Goal: Task Accomplishment & Management: Complete application form

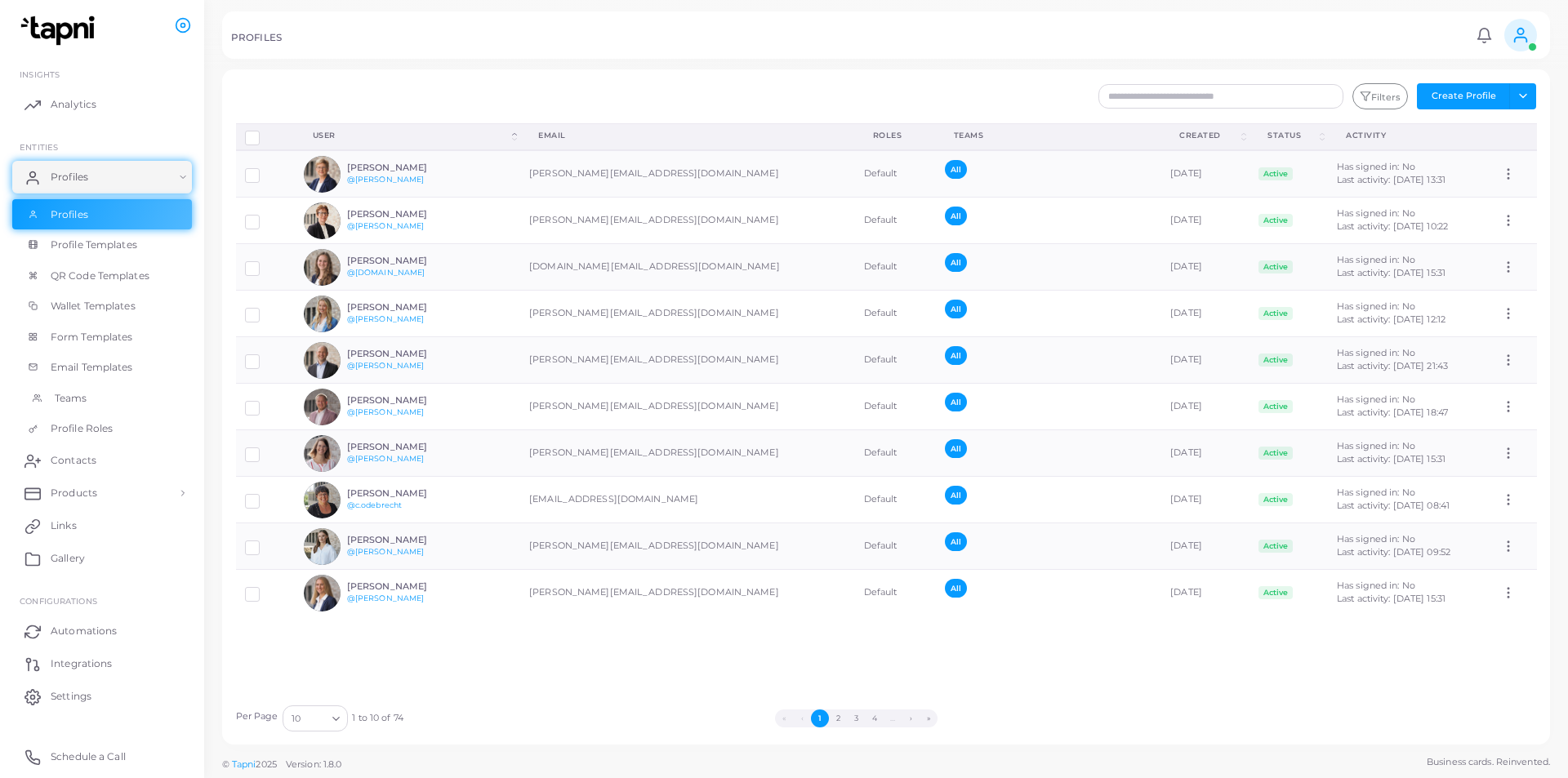
click at [48, 402] on link "Teams" at bounding box center [102, 399] width 179 height 31
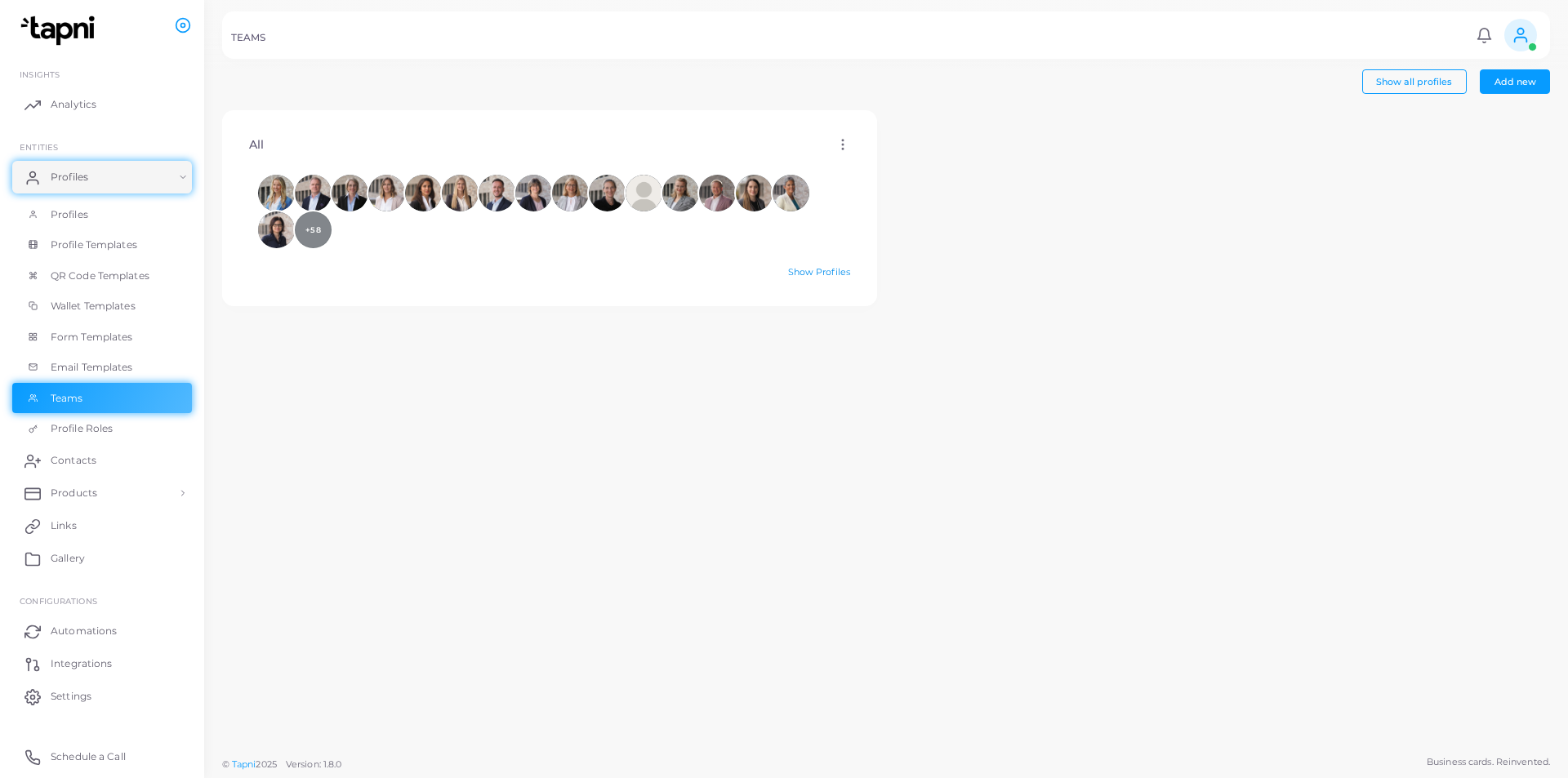
click at [832, 266] on div "+58 Show Profiles" at bounding box center [550, 229] width 628 height 127
click at [826, 272] on link "Show Profiles" at bounding box center [819, 272] width 63 height 12
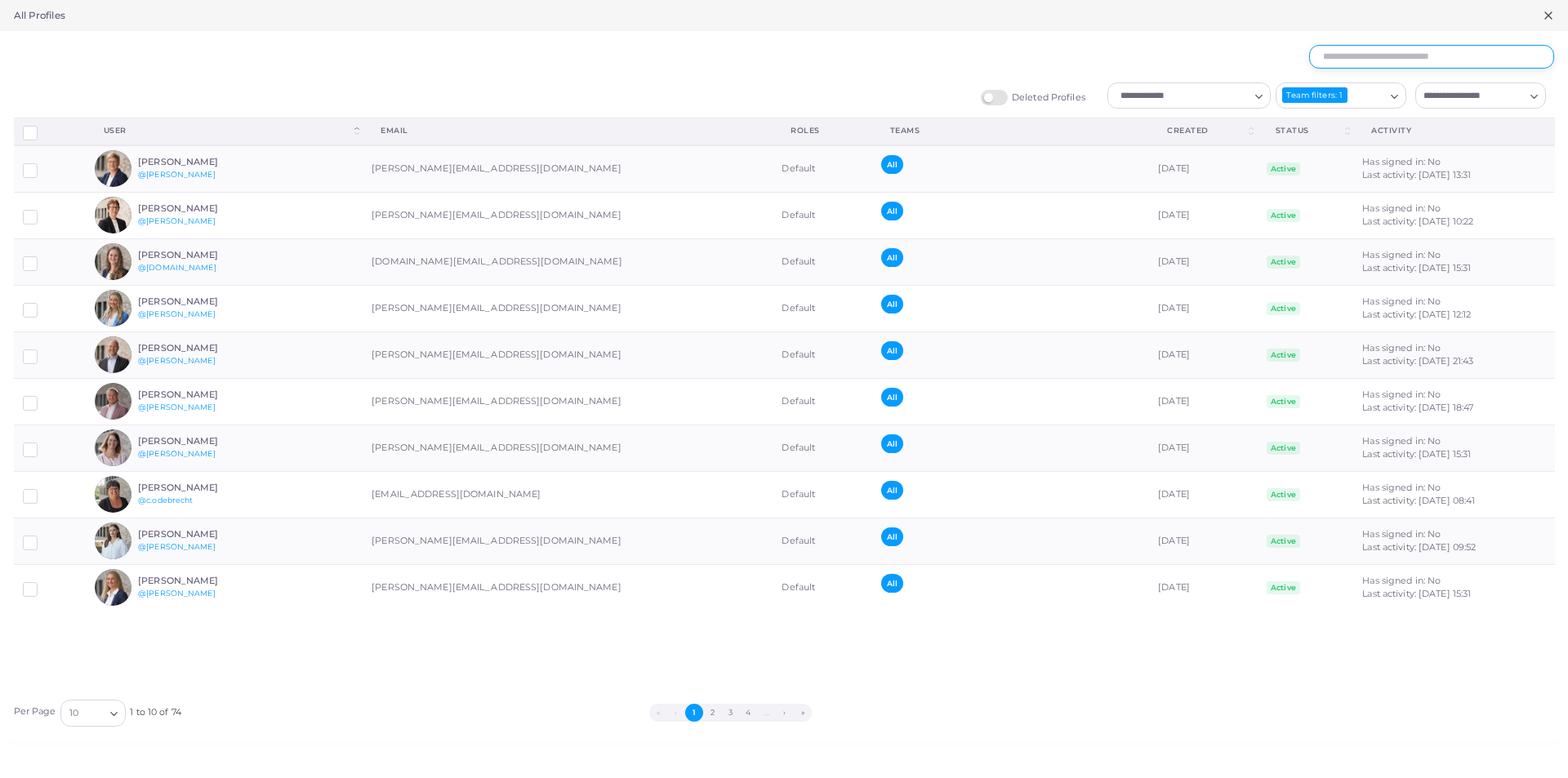
click at [1411, 58] on input "text" at bounding box center [1431, 57] width 245 height 24
type input "******"
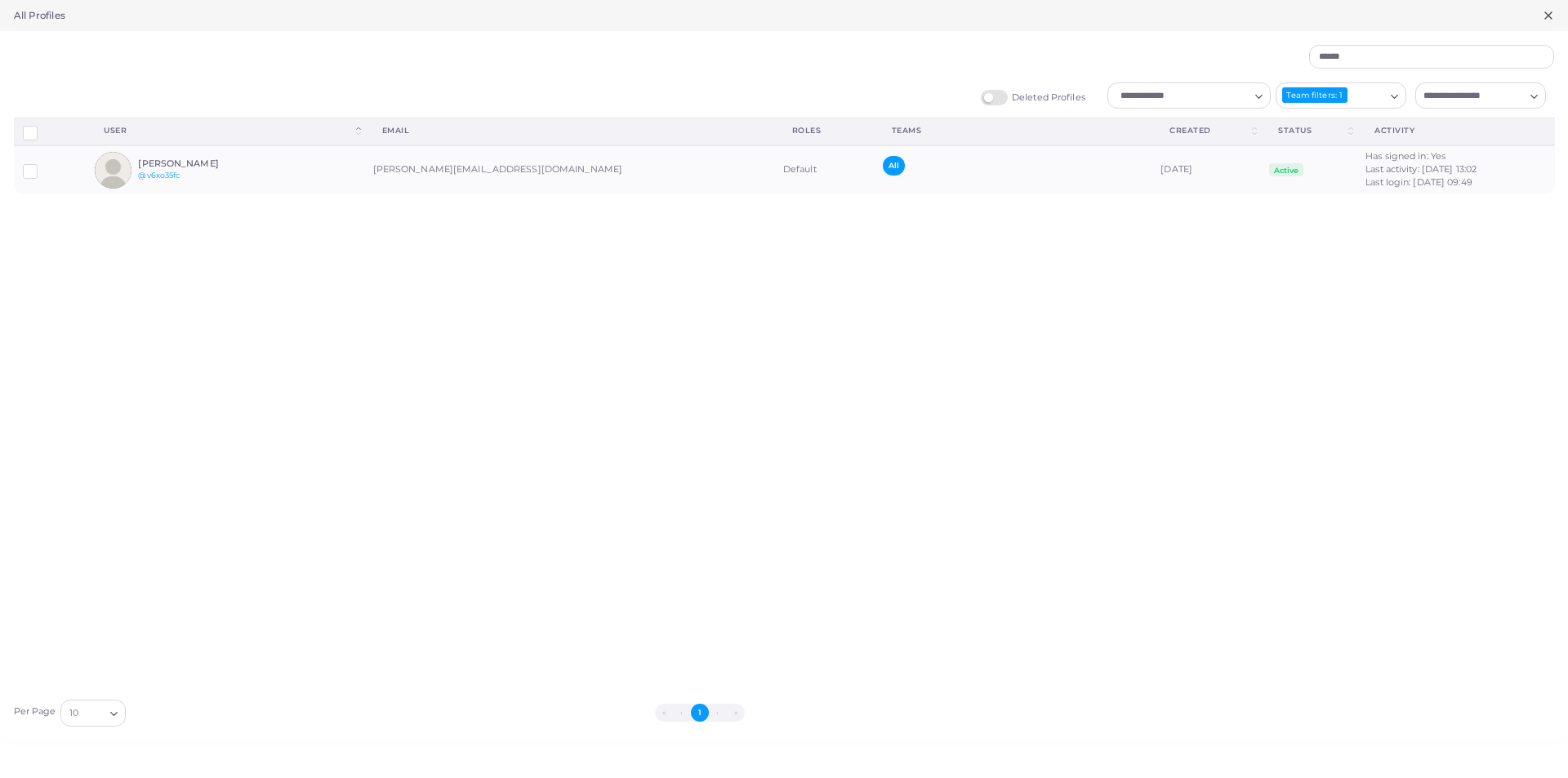
click at [1482, 95] on input "Search for option" at bounding box center [1470, 96] width 106 height 18
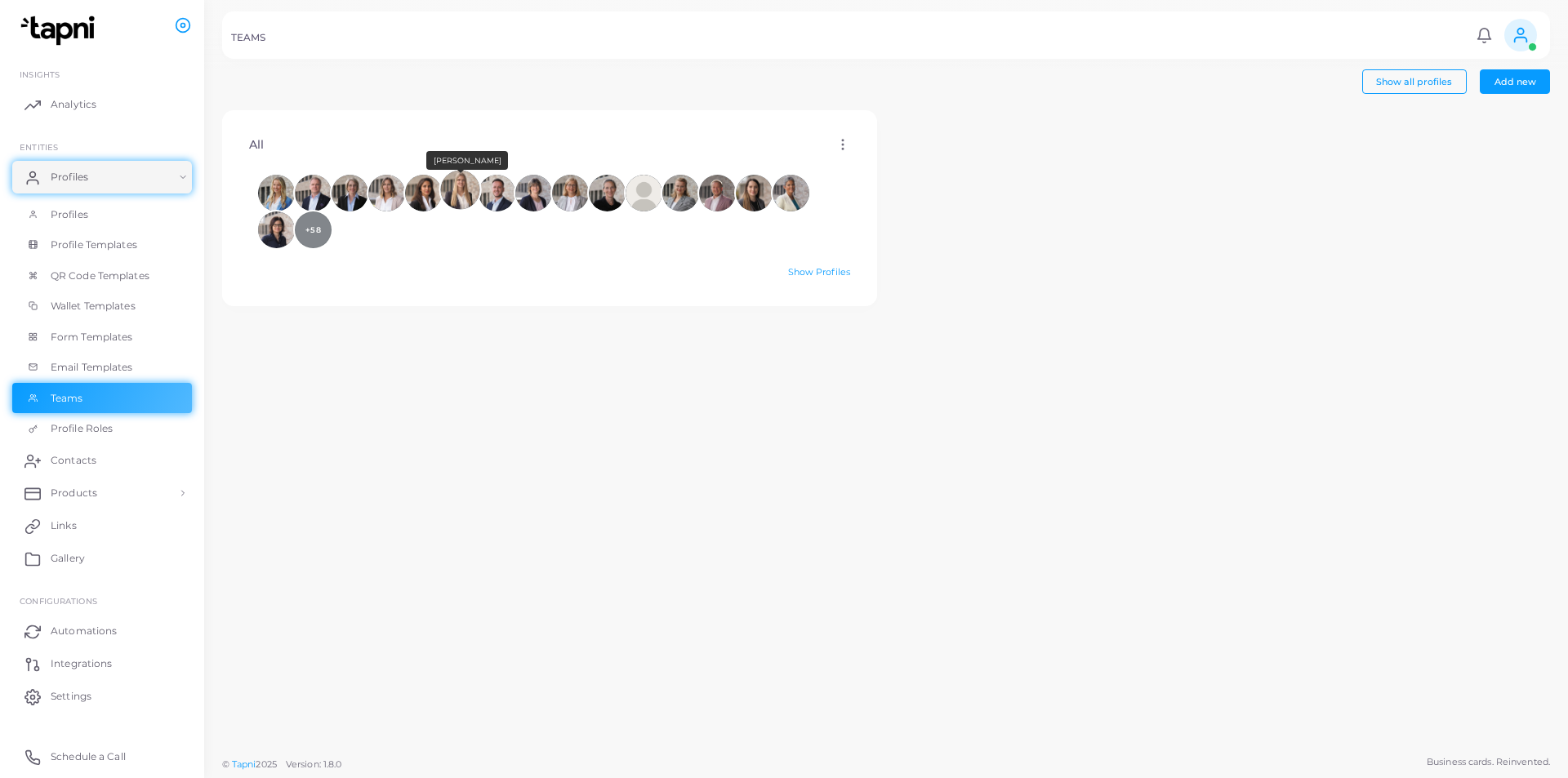
click at [452, 187] on img at bounding box center [459, 188] width 39 height 39
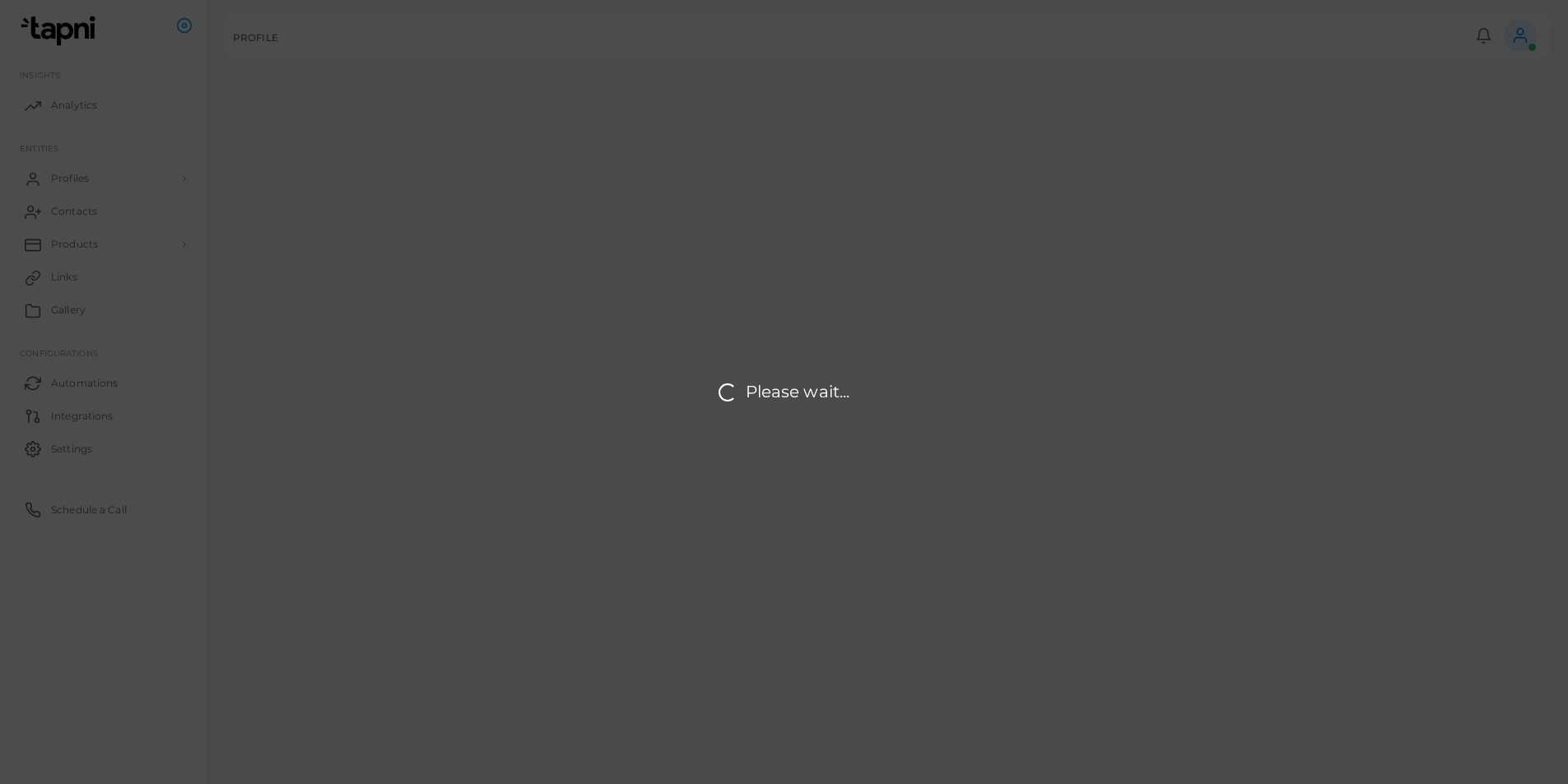
type input "**********"
type textarea "**********"
type input "**********"
type input "********"
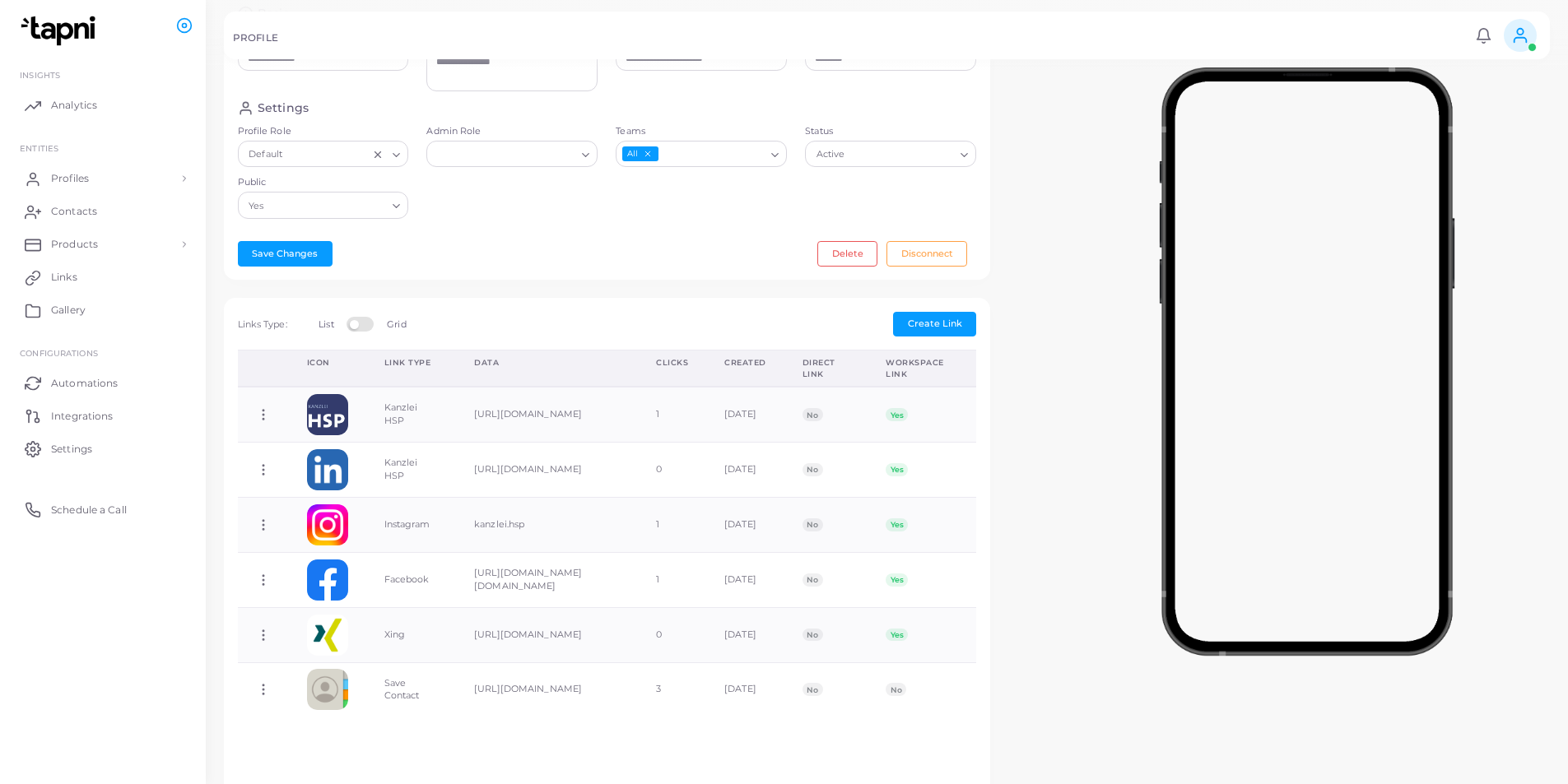
scroll to position [412, 0]
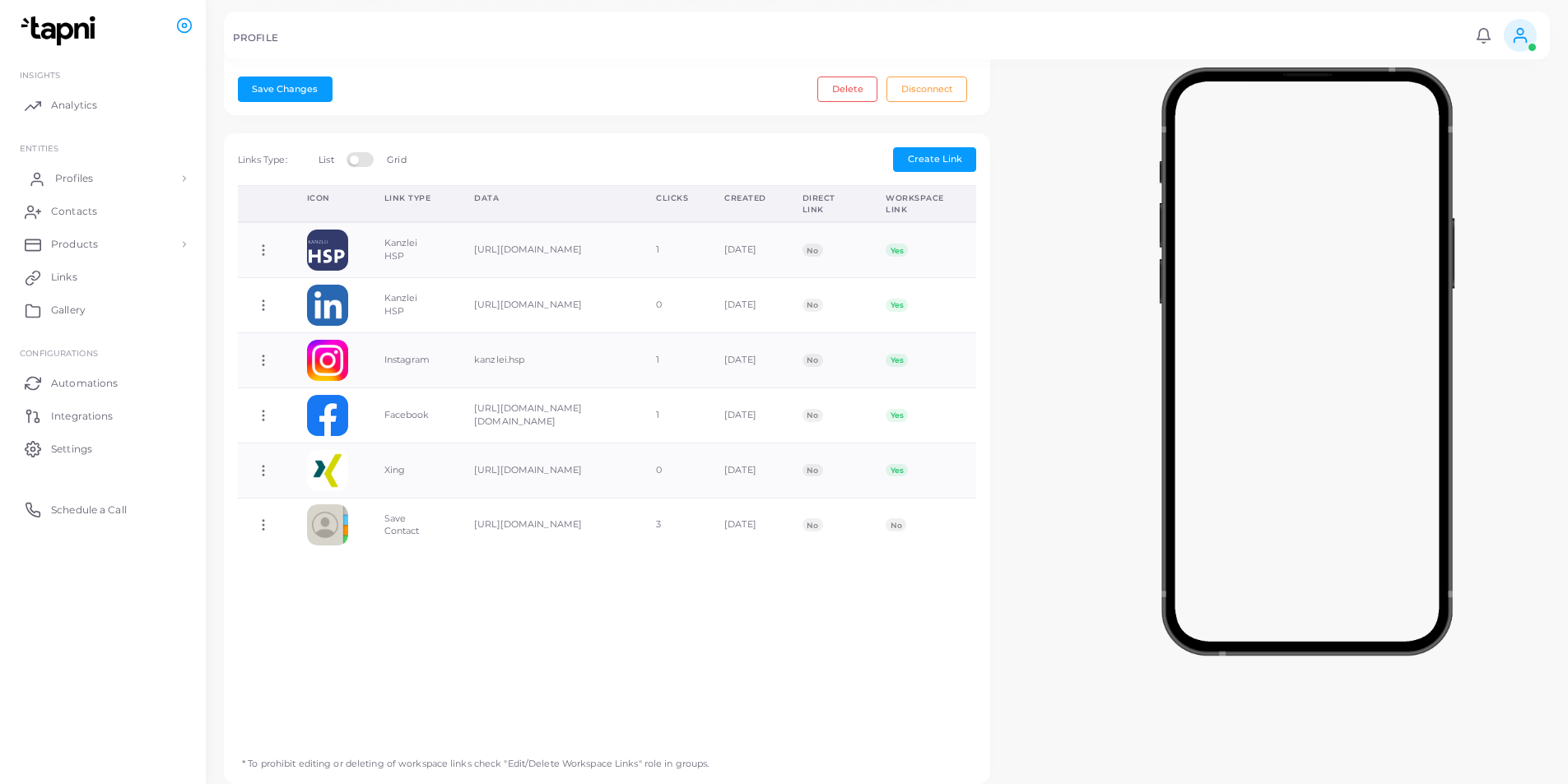
click at [72, 185] on span "Profiles" at bounding box center [73, 178] width 37 height 15
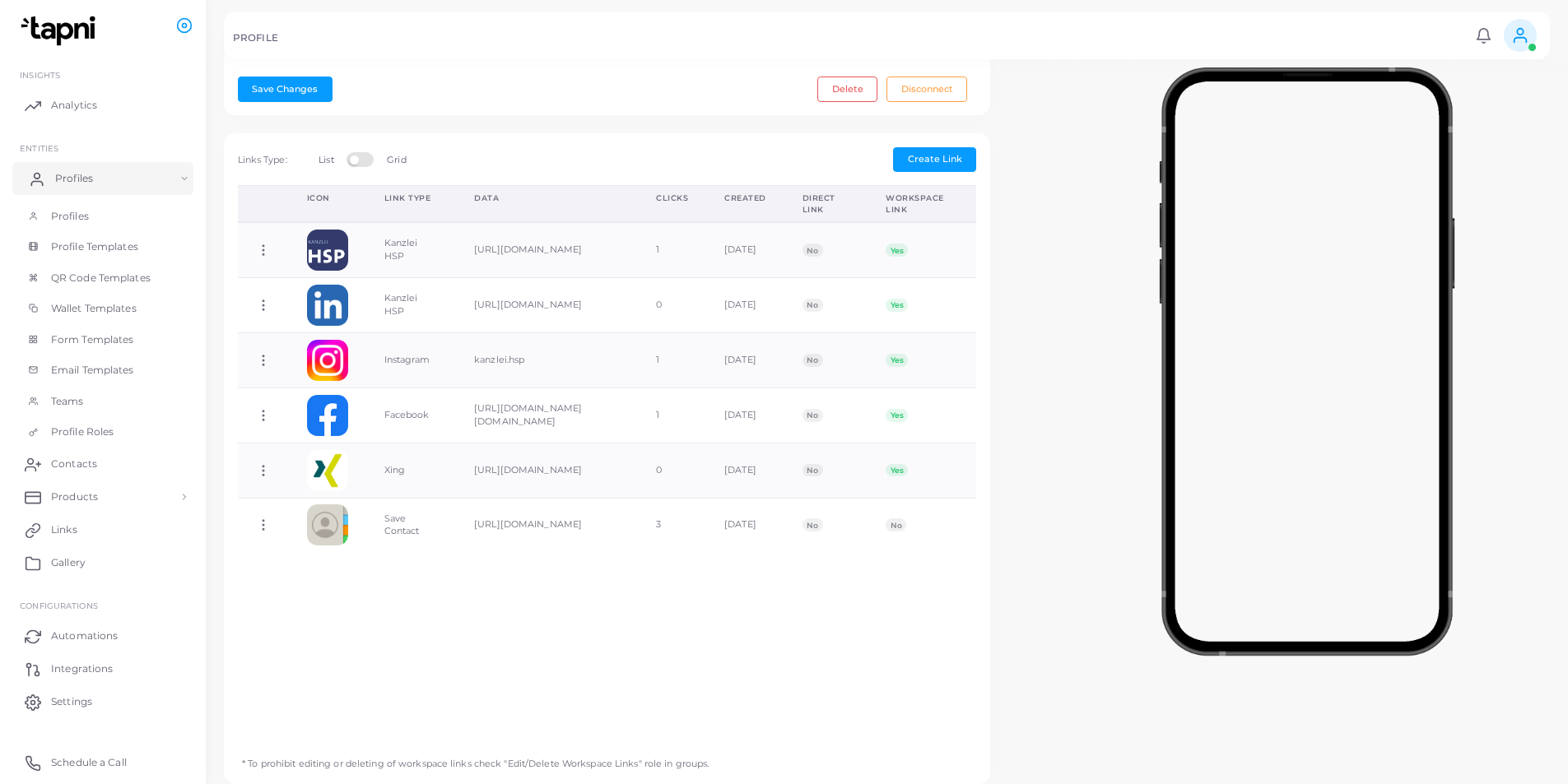
click at [79, 186] on link "Profiles" at bounding box center [103, 179] width 181 height 33
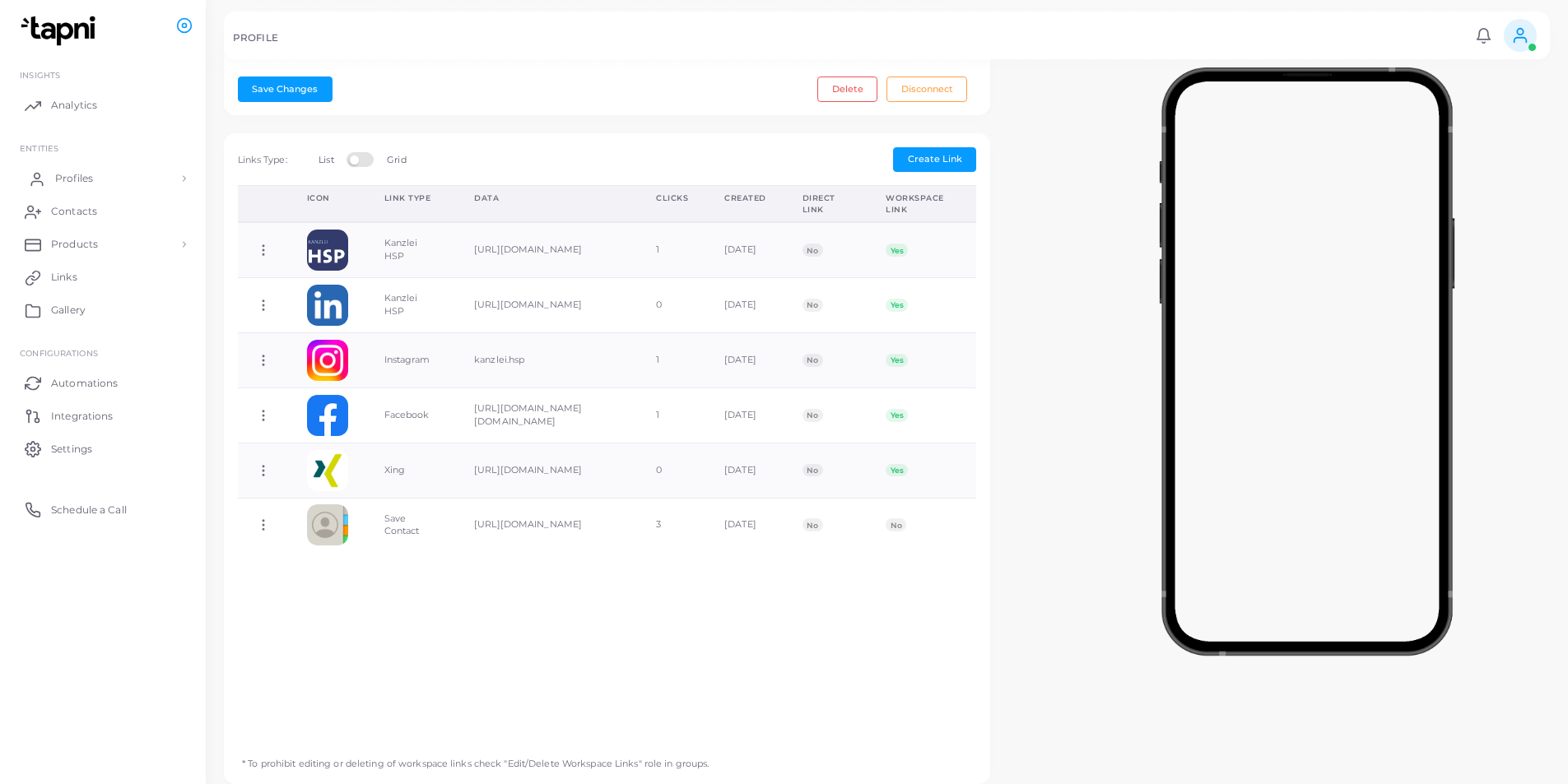
click at [54, 184] on link "Profiles" at bounding box center [103, 179] width 181 height 33
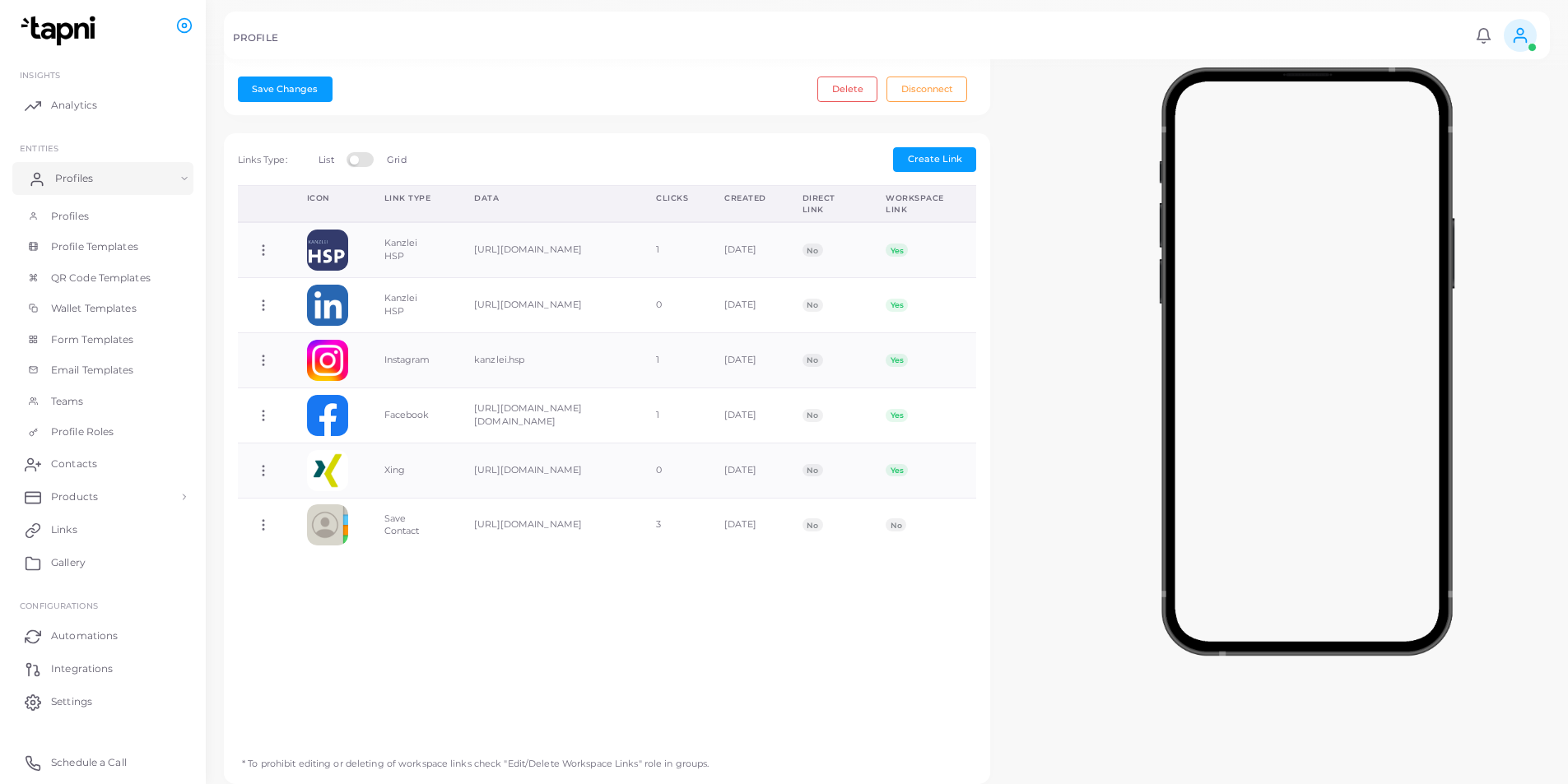
click at [26, 164] on link "Profiles" at bounding box center [103, 179] width 181 height 33
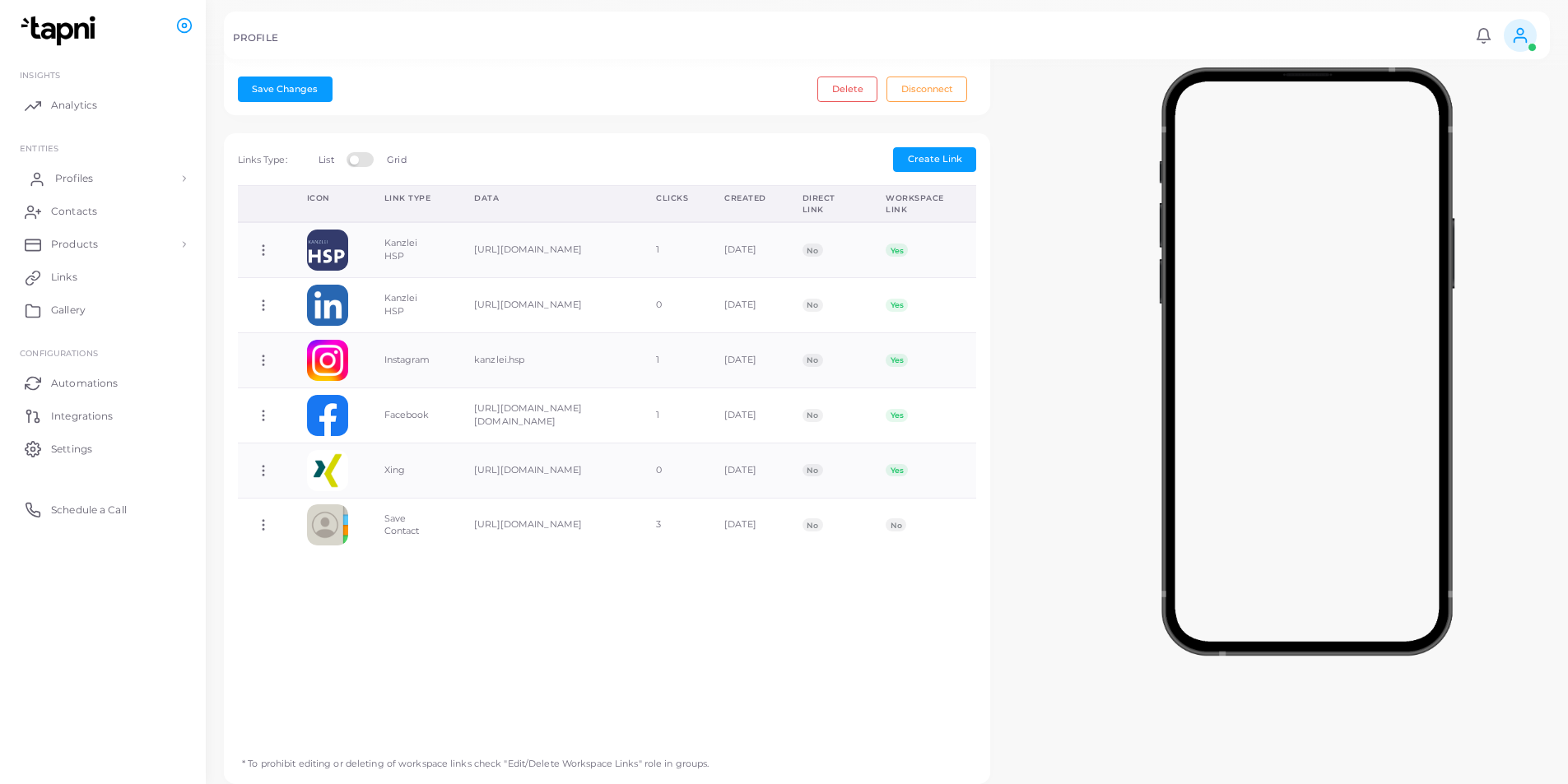
click at [63, 175] on span "Profiles" at bounding box center [73, 178] width 37 height 15
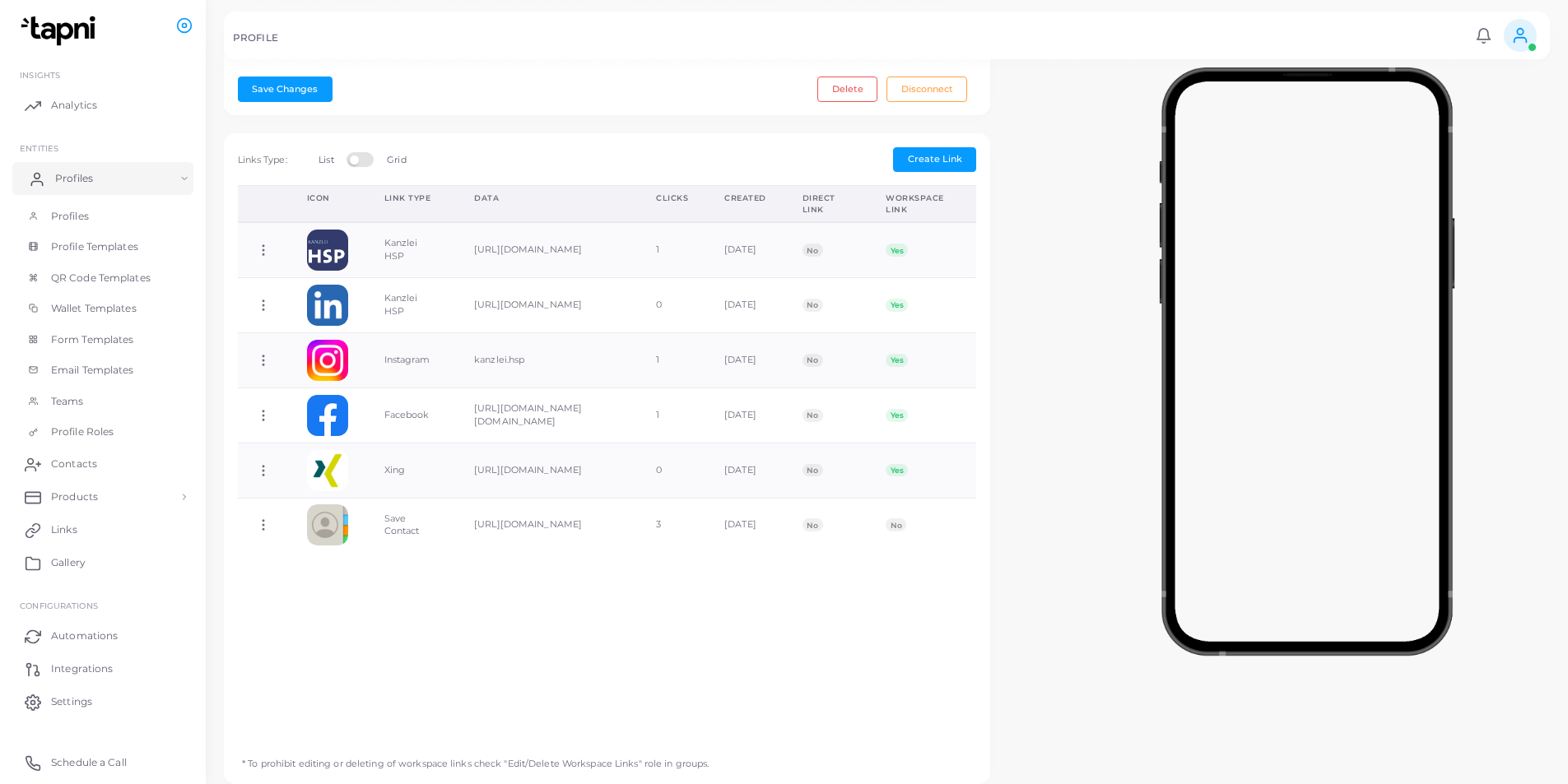
click at [63, 175] on span "Profiles" at bounding box center [73, 178] width 37 height 15
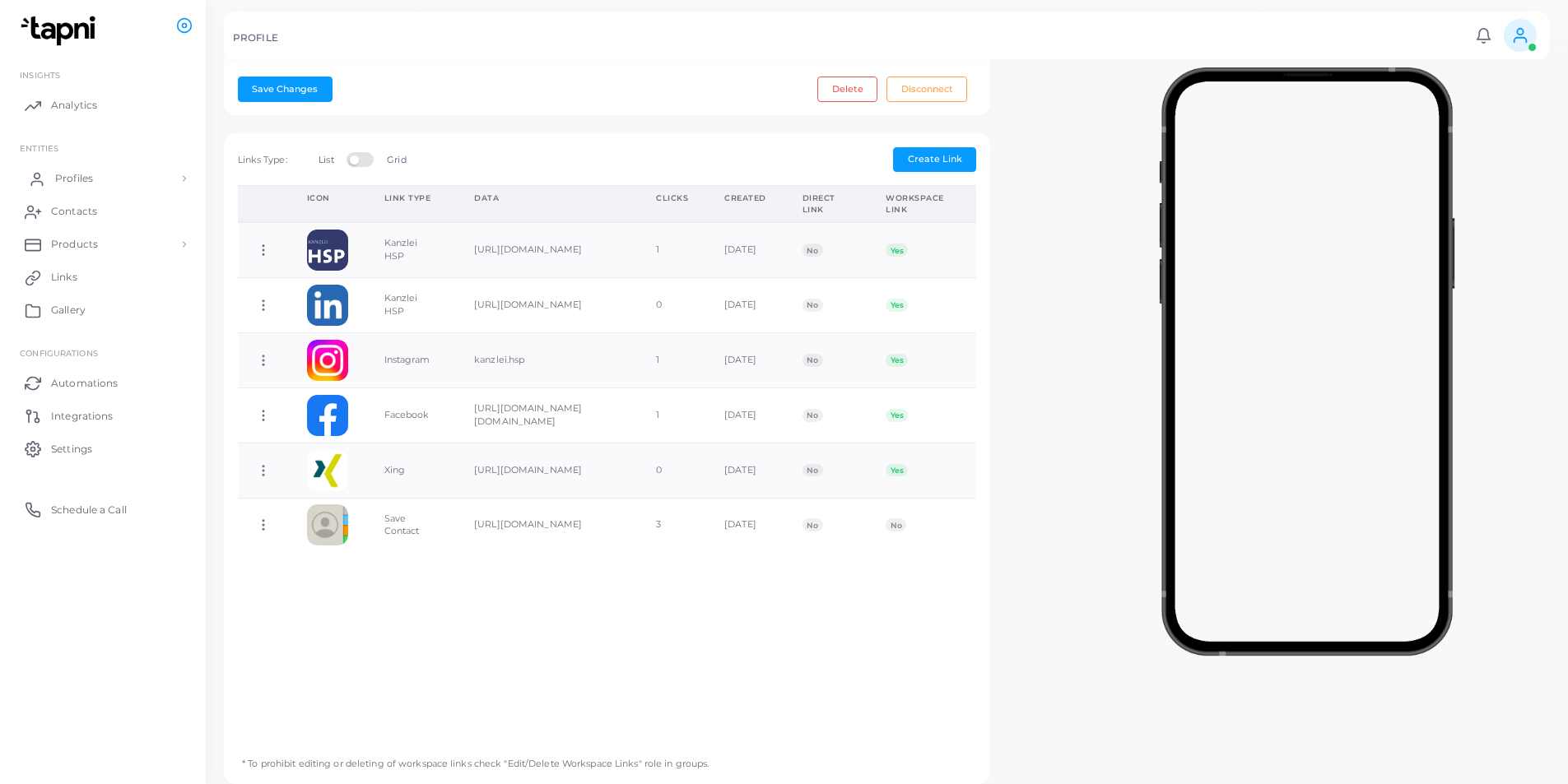
click at [63, 175] on span "Profiles" at bounding box center [73, 178] width 37 height 15
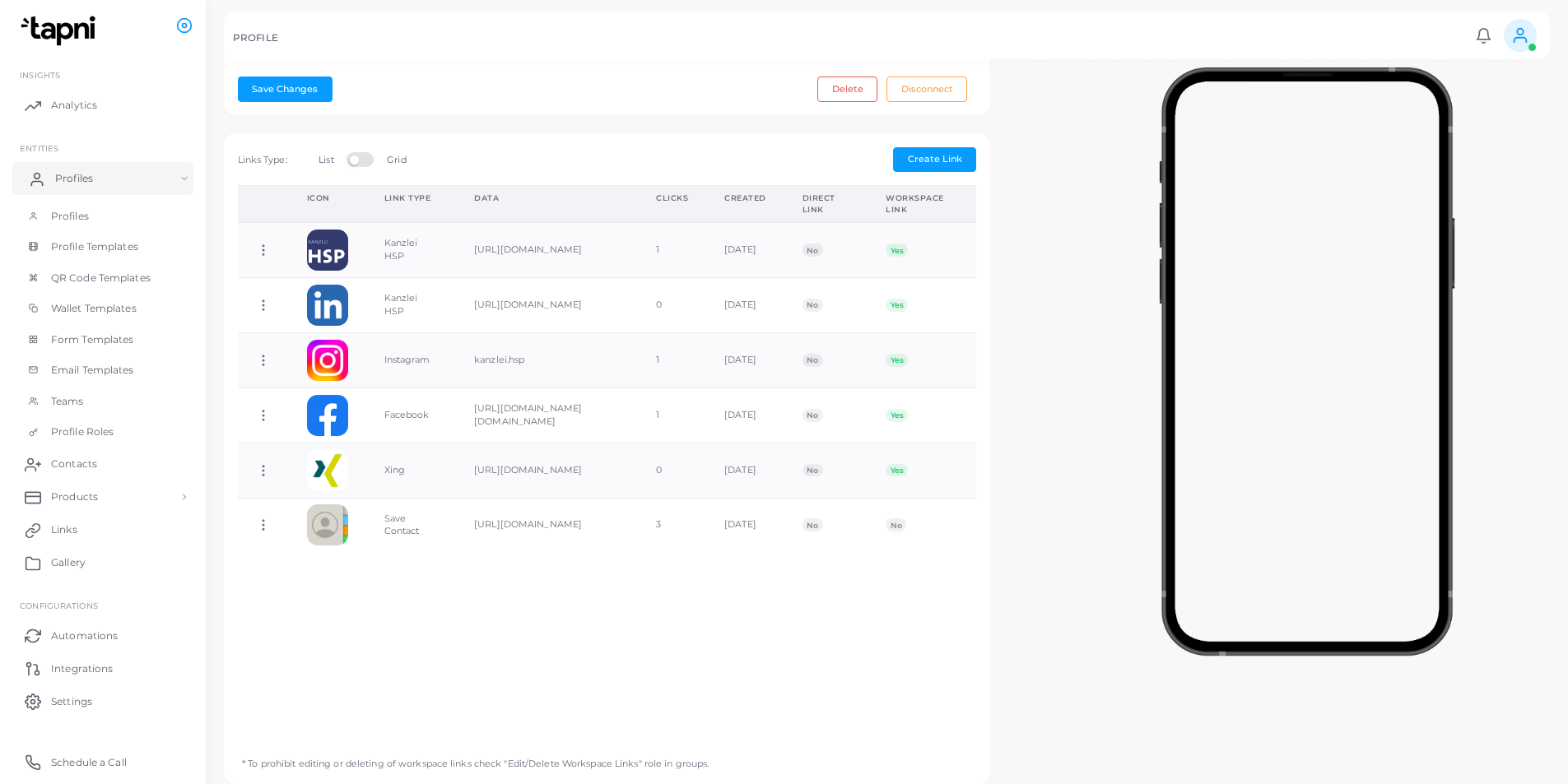
click at [63, 175] on span "Profiles" at bounding box center [73, 178] width 37 height 15
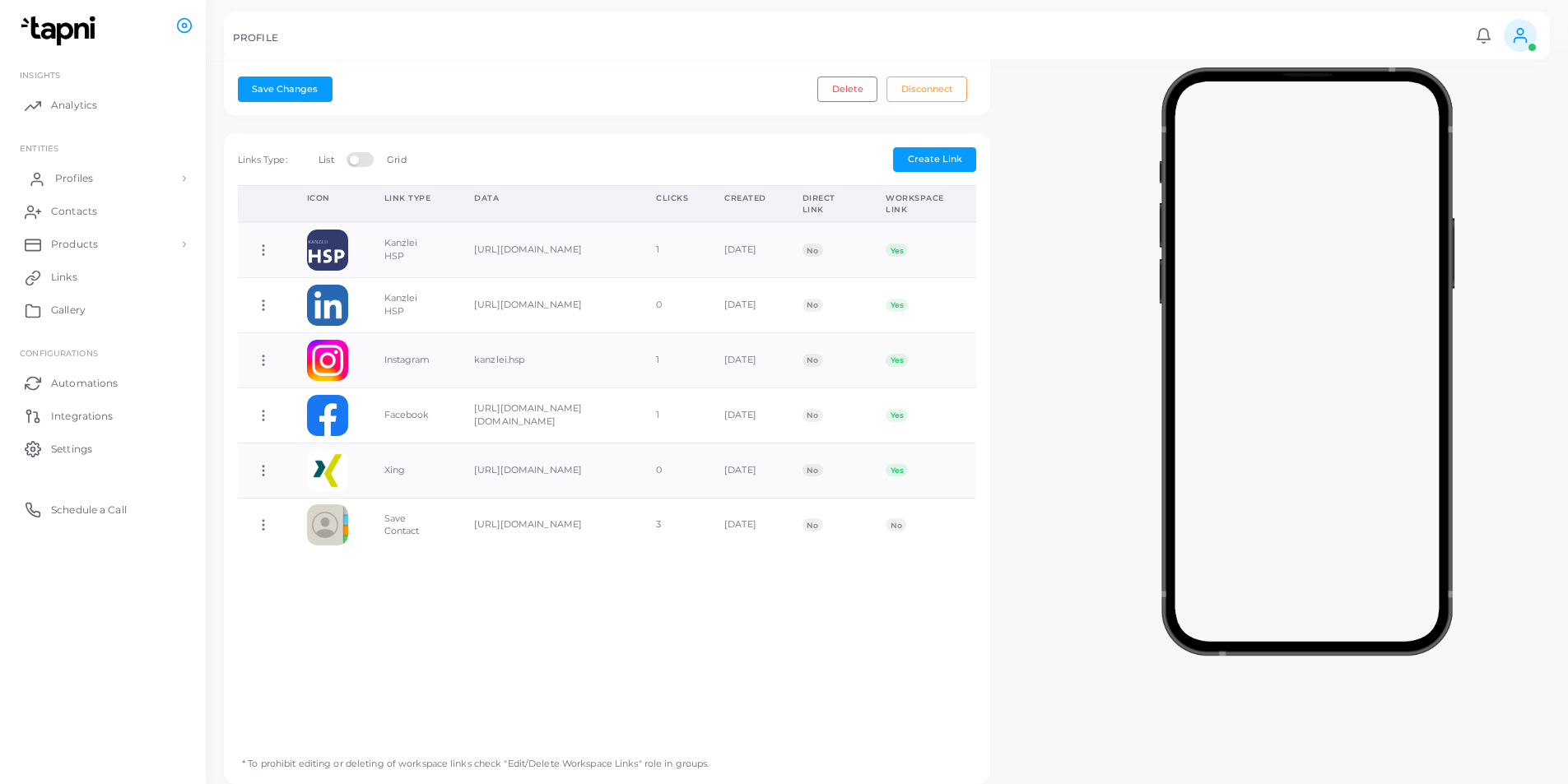
click at [63, 175] on span "Profiles" at bounding box center [73, 178] width 37 height 15
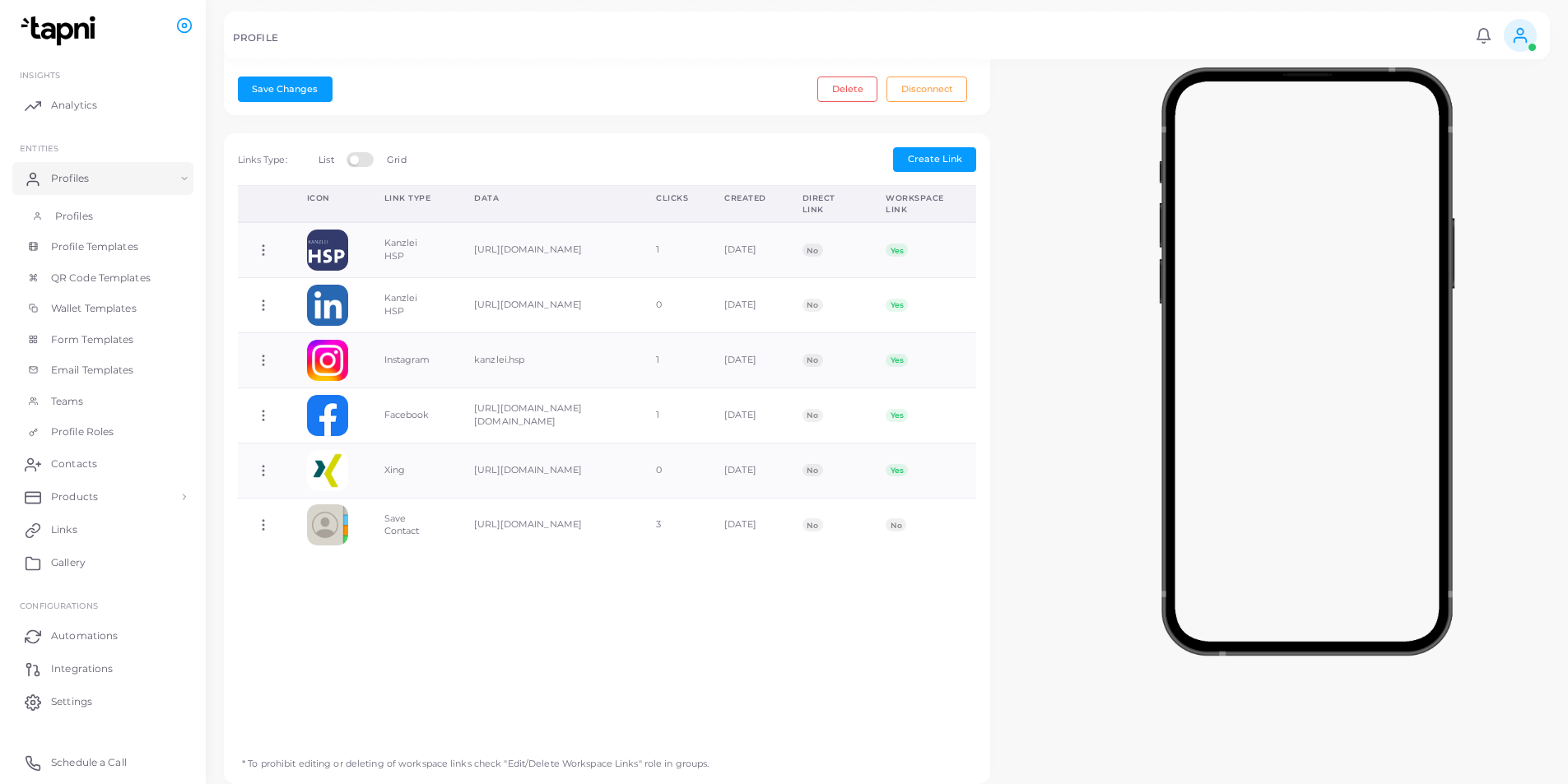
click at [71, 209] on span "Profiles" at bounding box center [73, 216] width 37 height 15
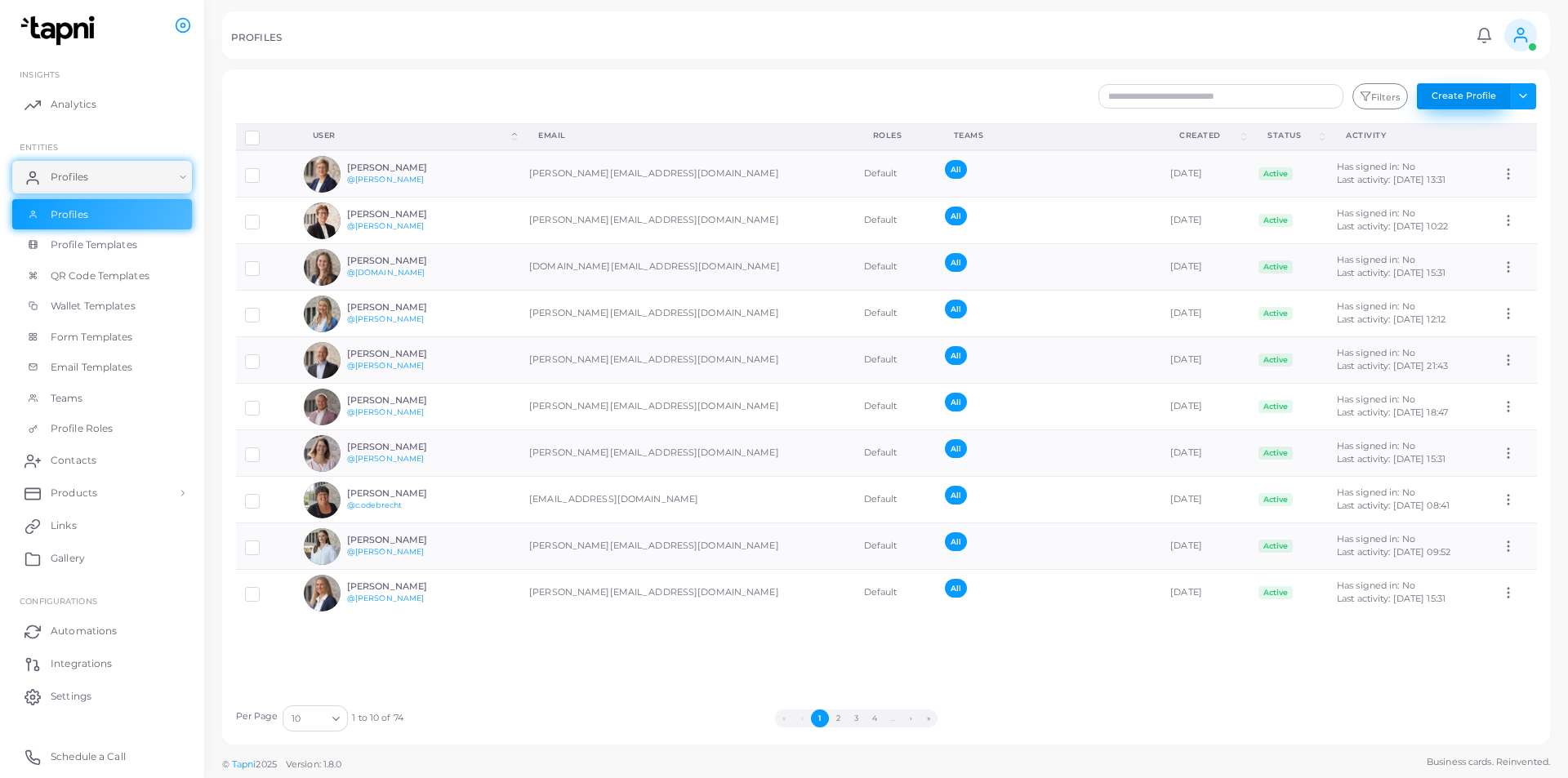
click at [1432, 94] on button "Create Profile" at bounding box center [1463, 96] width 93 height 26
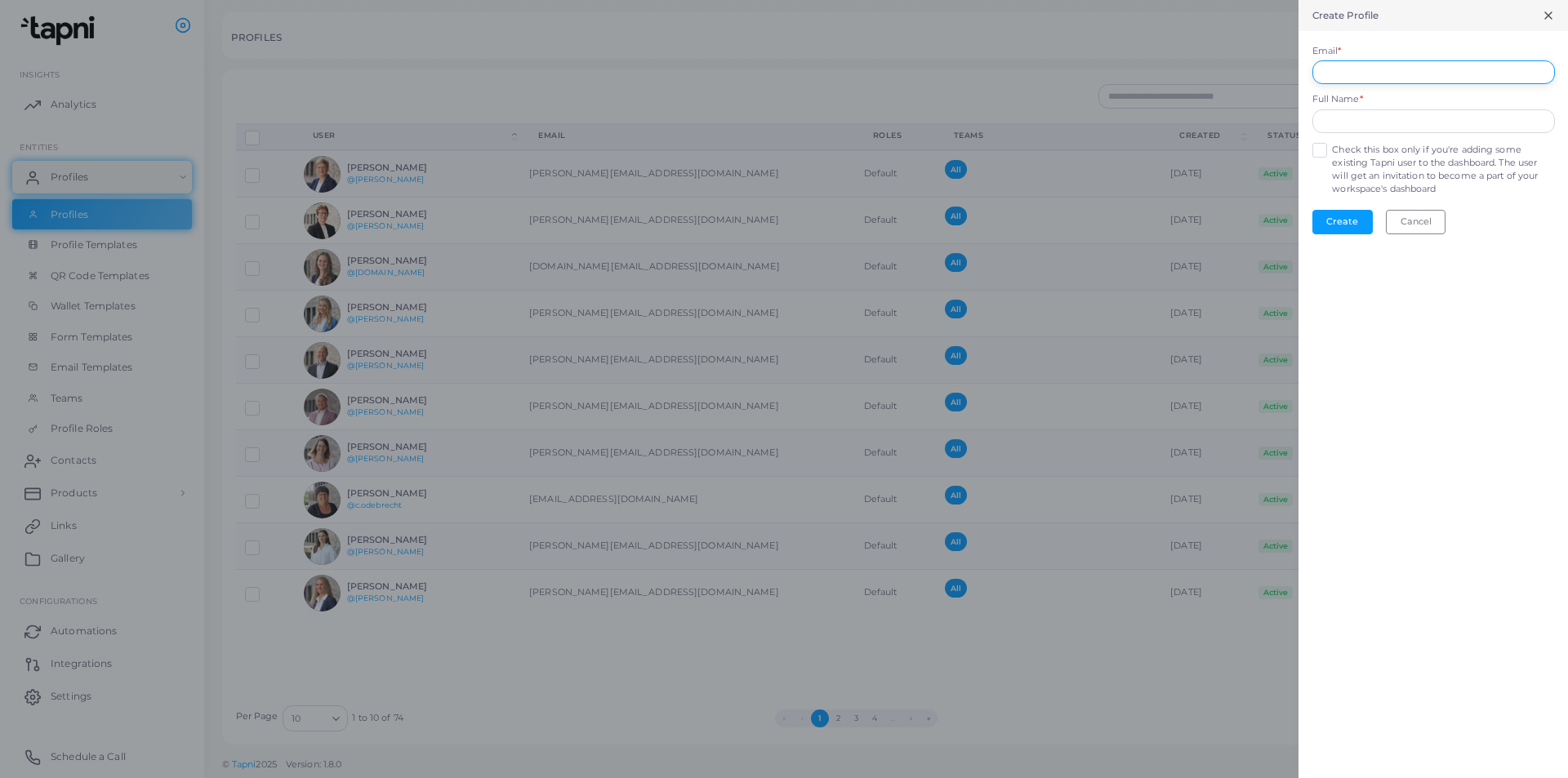
click at [1344, 79] on input "Email *" at bounding box center [1434, 72] width 243 height 24
click at [1093, 109] on div at bounding box center [784, 389] width 1568 height 778
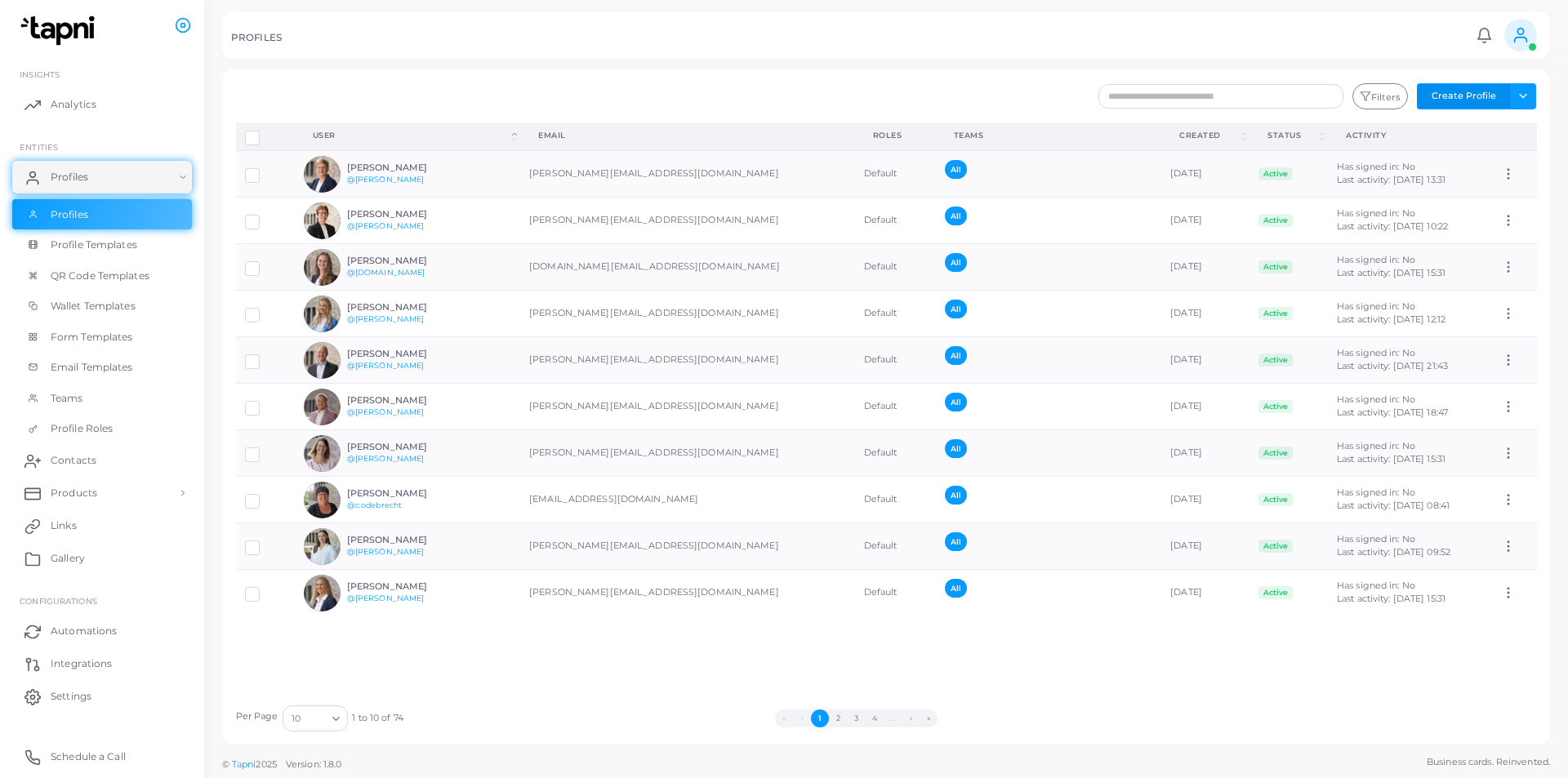
click at [1515, 36] on icon at bounding box center [1521, 35] width 18 height 18
drag, startPoint x: 1132, startPoint y: 50, endPoint x: 1538, endPoint y: 100, distance: 409.1
click at [1161, 53] on div "PROFILES Notifications 0 New Mark All As Read [PERSON_NAME] ([PERSON_NAME][EMAI…" at bounding box center [886, 35] width 1328 height 47
click at [930, 58] on div "PROFILES Notifications 0 New Mark All As Read [PERSON_NAME] ([PERSON_NAME][EMAI…" at bounding box center [886, 35] width 1328 height 47
click at [1520, 99] on button "Toggle dropdown" at bounding box center [1523, 96] width 27 height 26
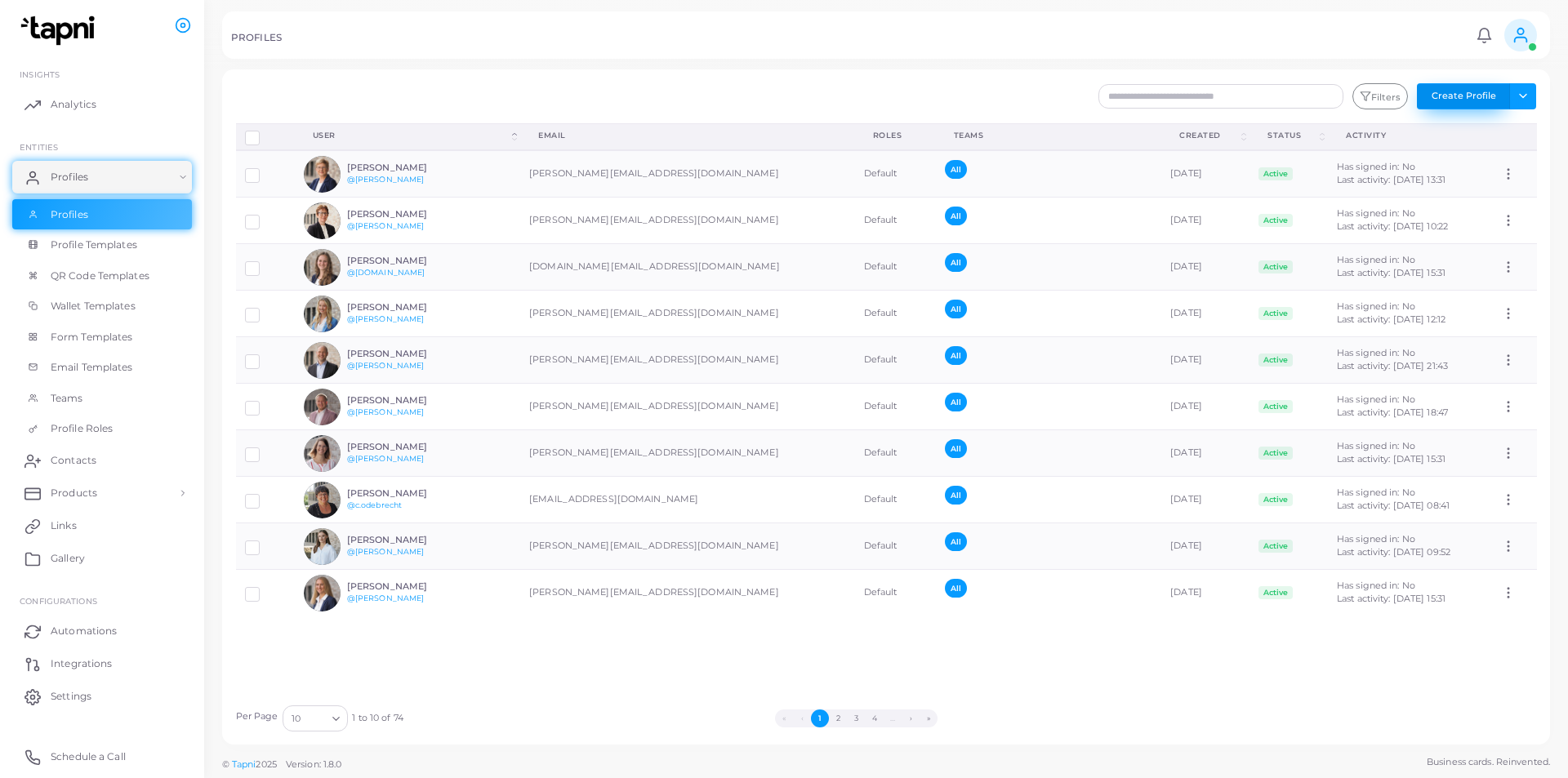
click at [1454, 88] on button "Create Profile" at bounding box center [1463, 96] width 93 height 26
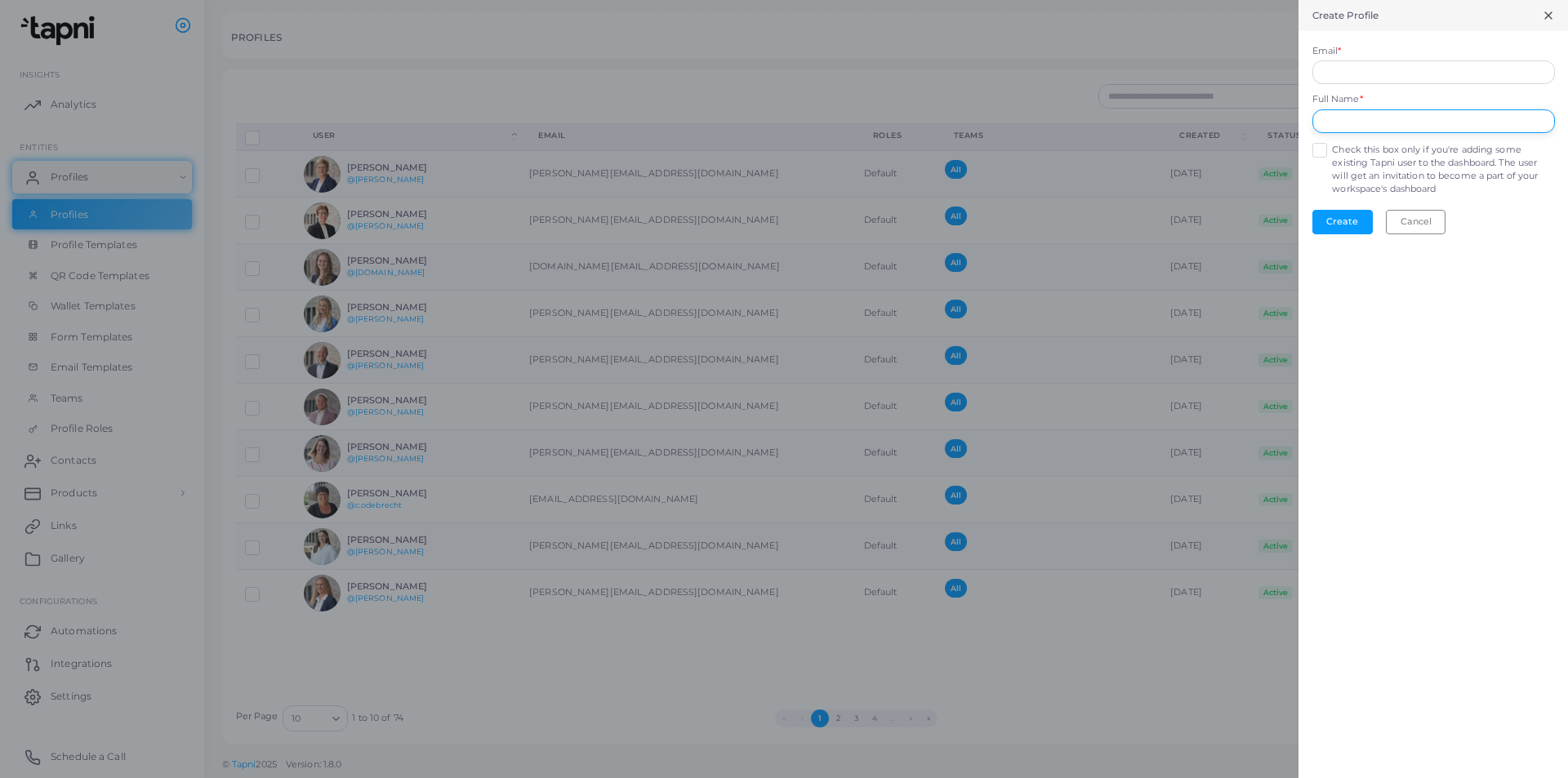
click at [1372, 119] on input "text" at bounding box center [1434, 121] width 243 height 24
type input "**********"
click at [936, 211] on div at bounding box center [784, 389] width 1568 height 778
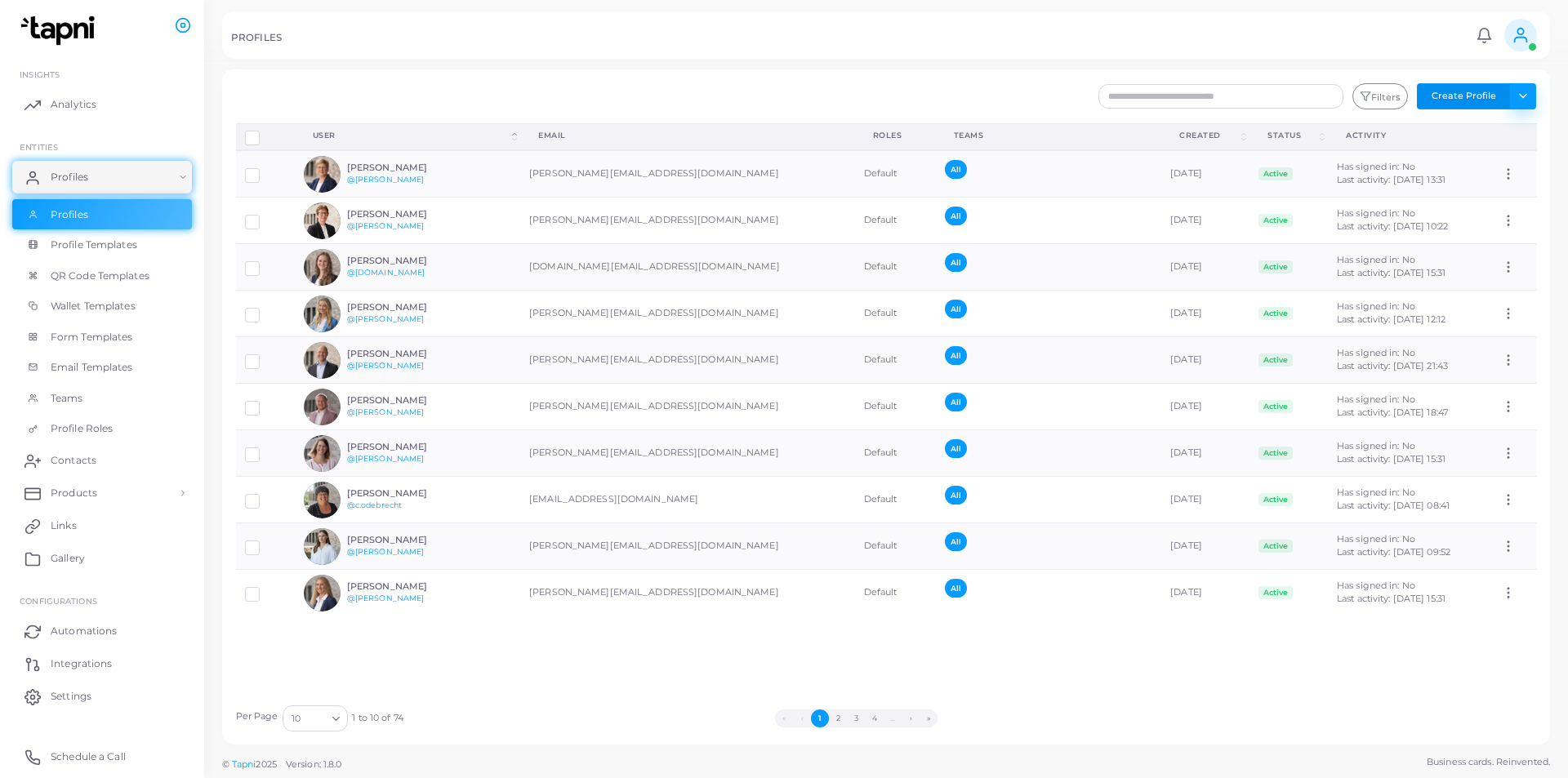
click at [1528, 92] on button "Toggle dropdown" at bounding box center [1523, 96] width 27 height 26
click at [139, 239] on span "Profile Templates" at bounding box center [98, 245] width 87 height 14
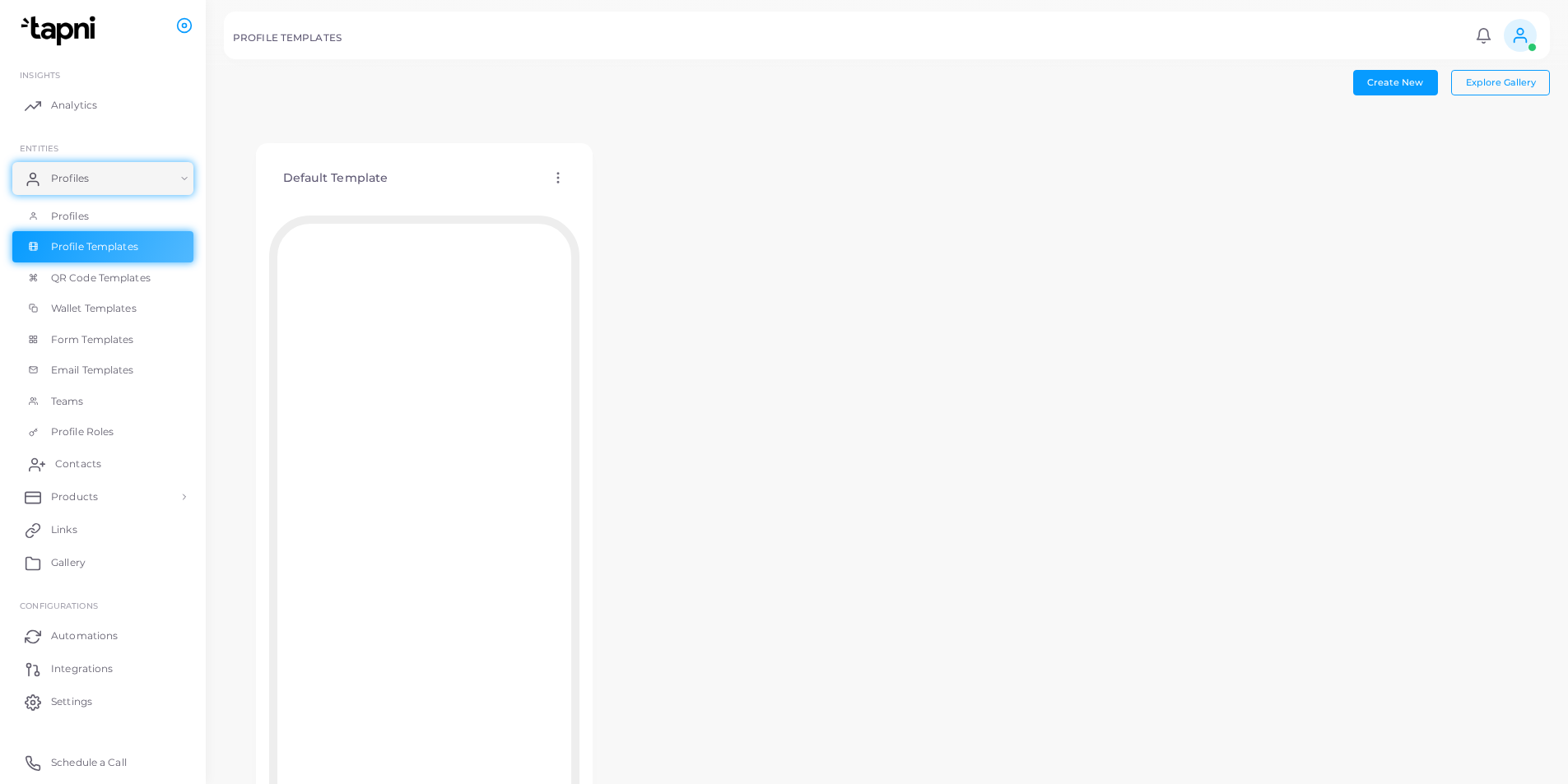
click at [66, 459] on span "Contacts" at bounding box center [78, 464] width 46 height 15
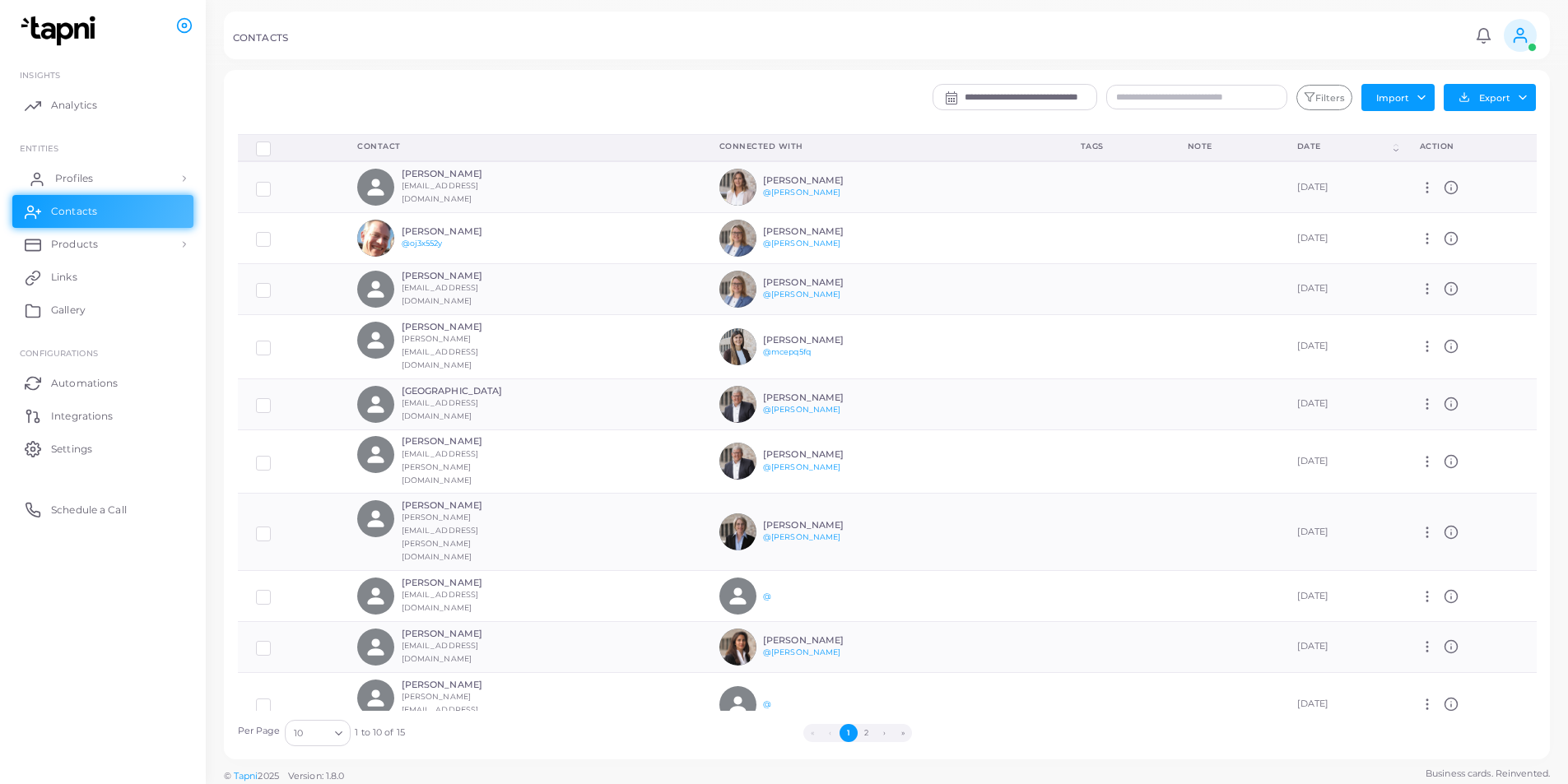
click at [42, 167] on link "Profiles" at bounding box center [103, 179] width 181 height 33
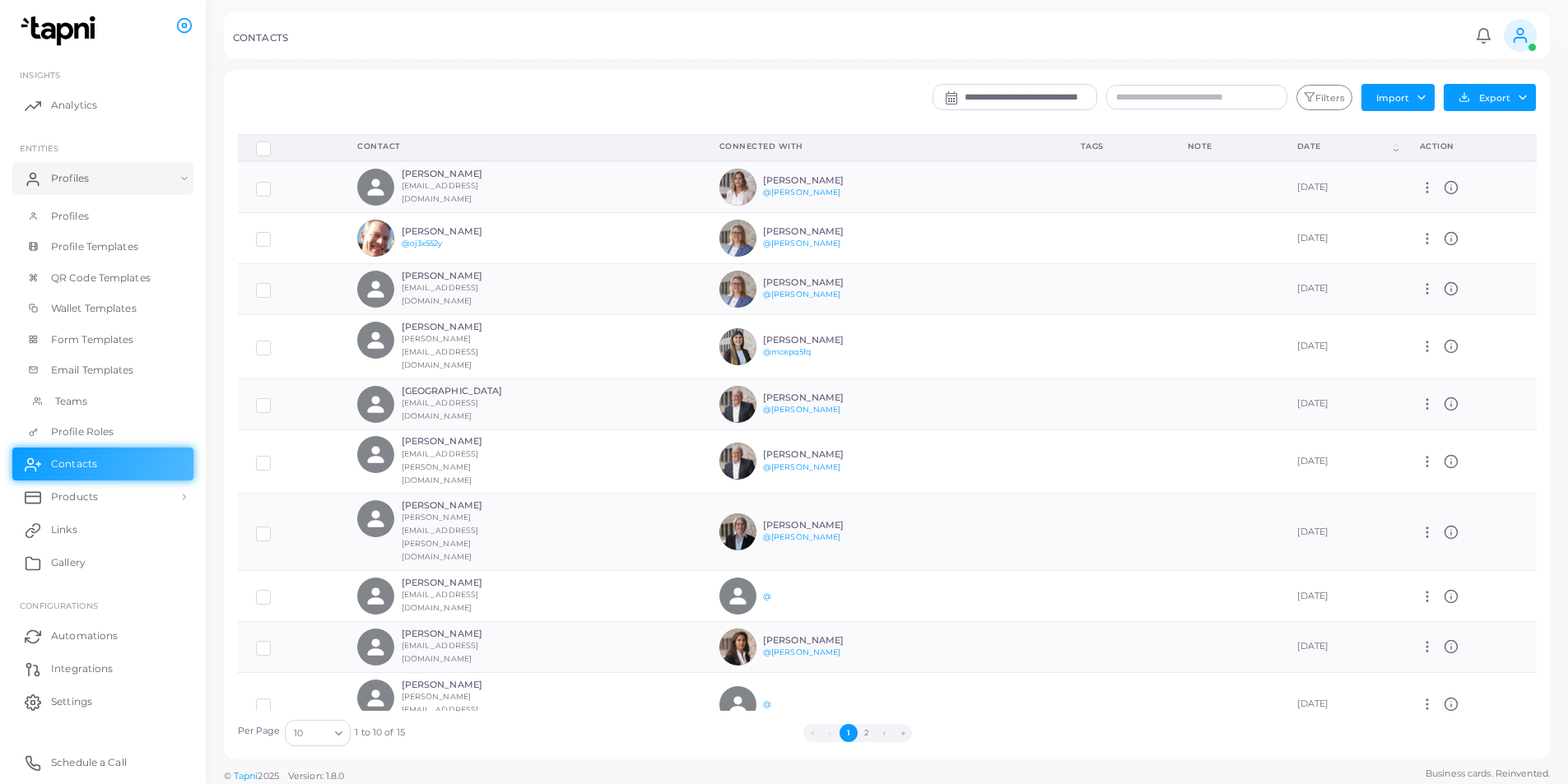
click at [71, 396] on span "Teams" at bounding box center [71, 402] width 33 height 15
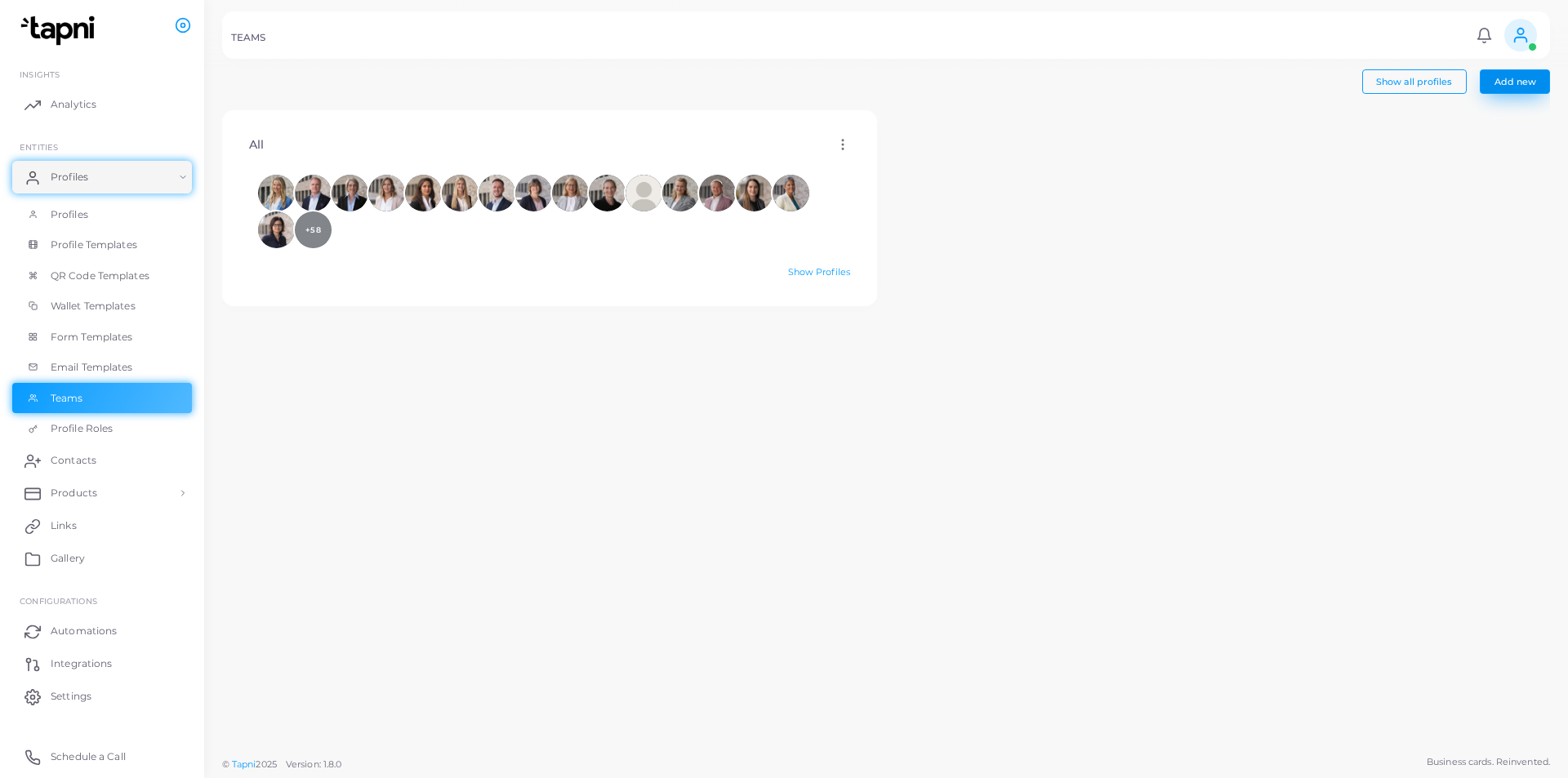
click at [1499, 83] on span "Add new" at bounding box center [1515, 82] width 42 height 12
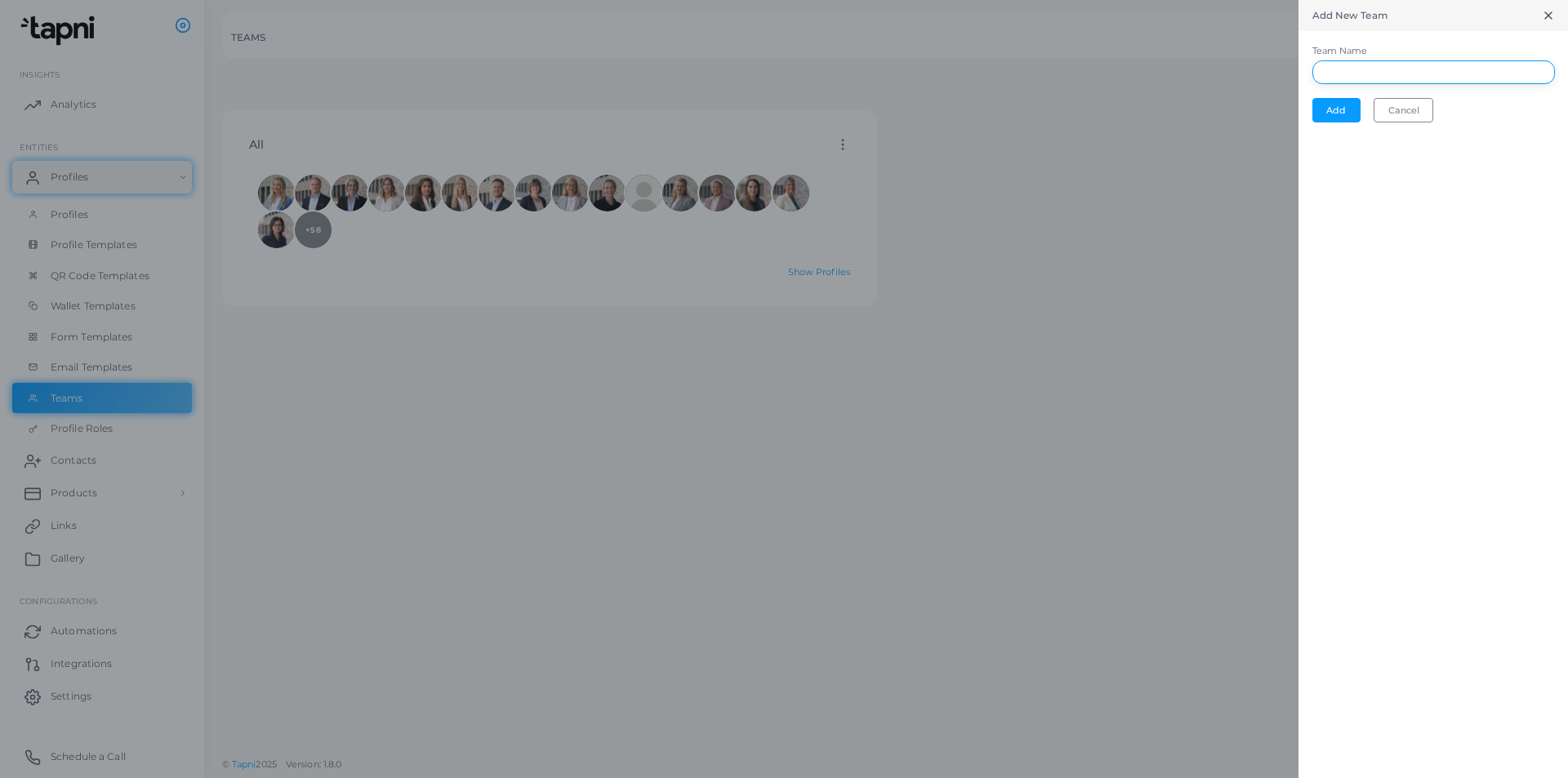
click at [1352, 74] on input "Team Name" at bounding box center [1434, 72] width 243 height 24
click at [1400, 114] on button "Cancel" at bounding box center [1403, 110] width 60 height 24
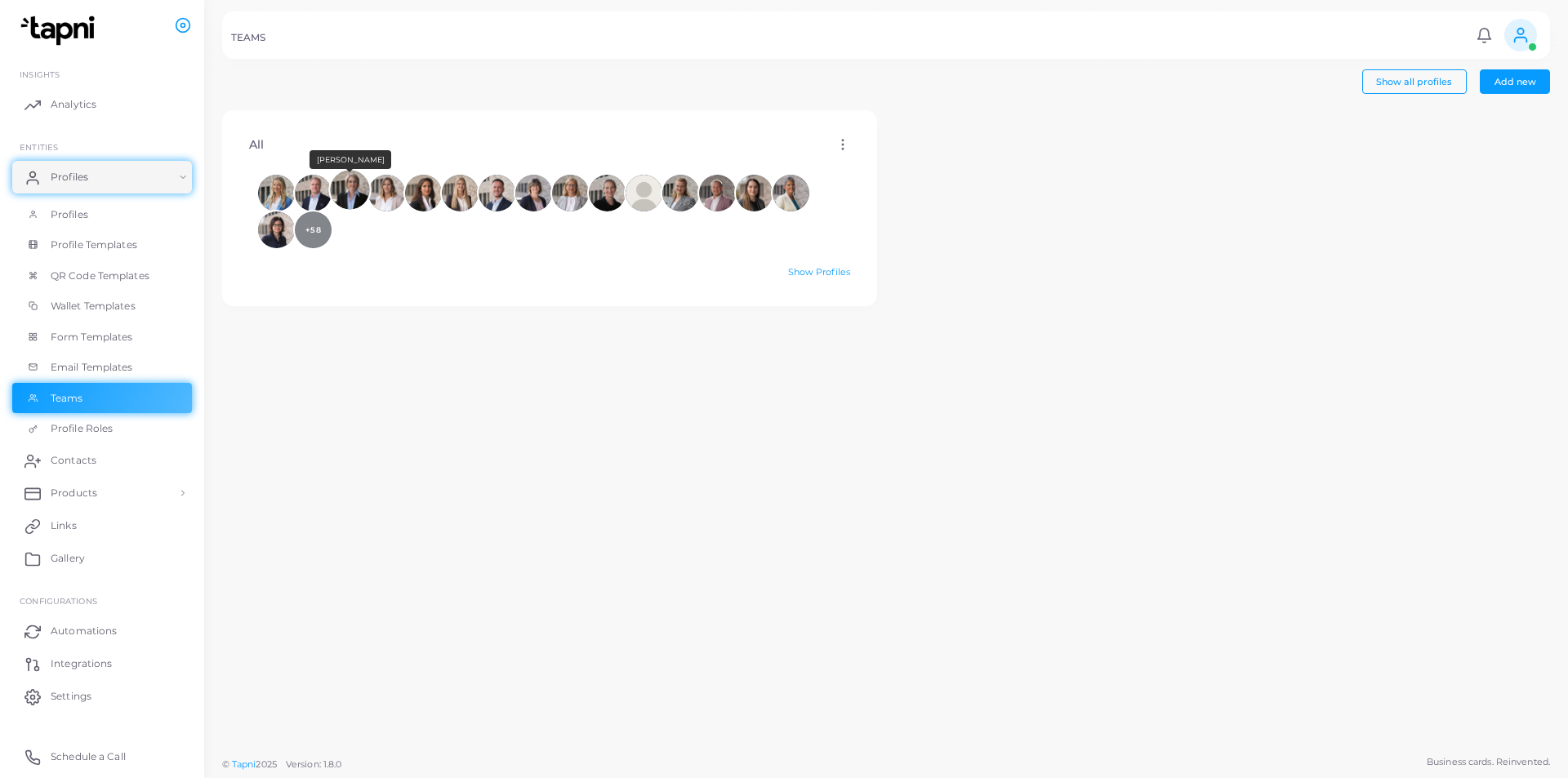
click at [364, 197] on img at bounding box center [349, 188] width 39 height 39
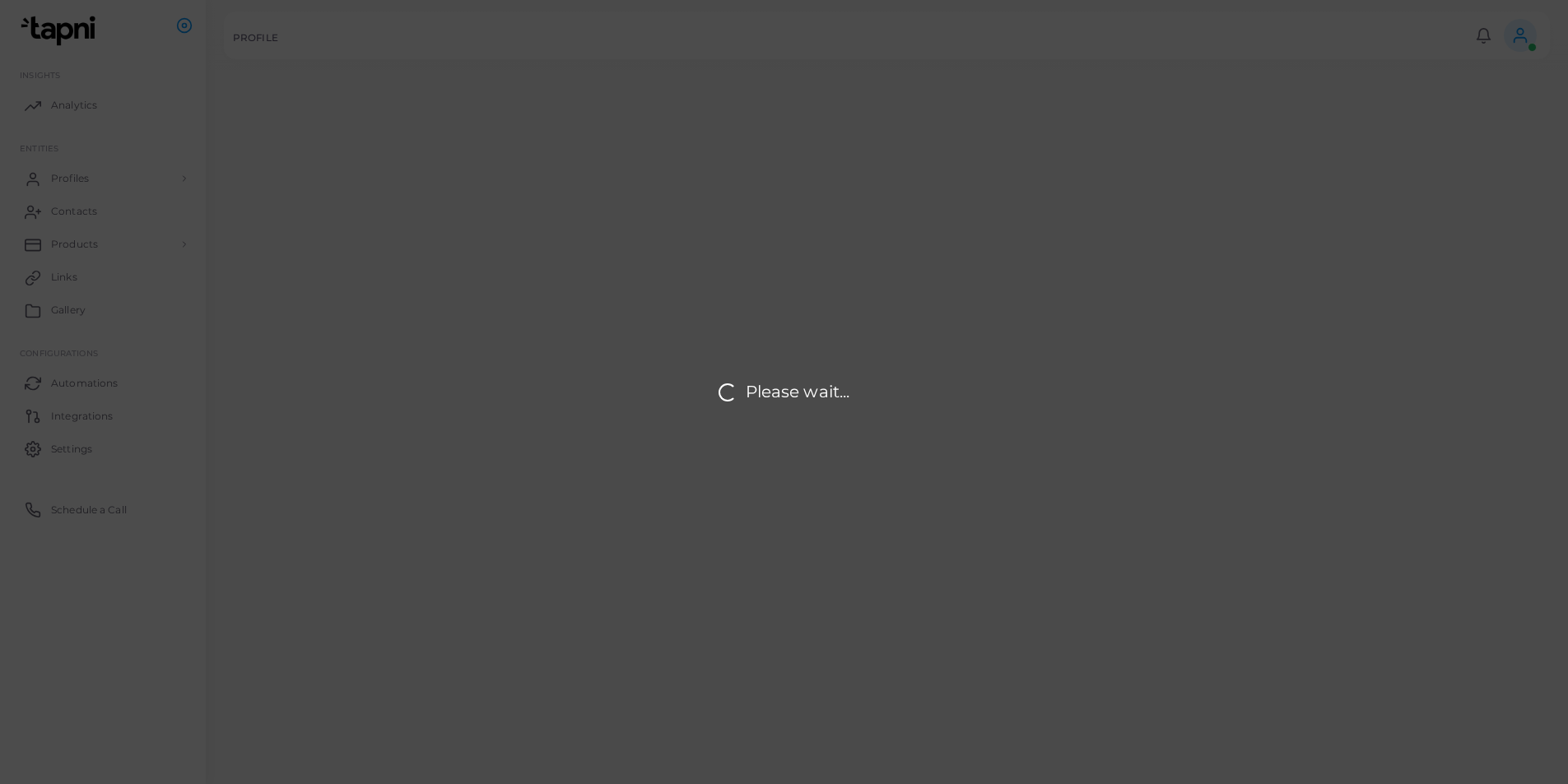
type input "**********"
type textarea "**********"
type input "**********"
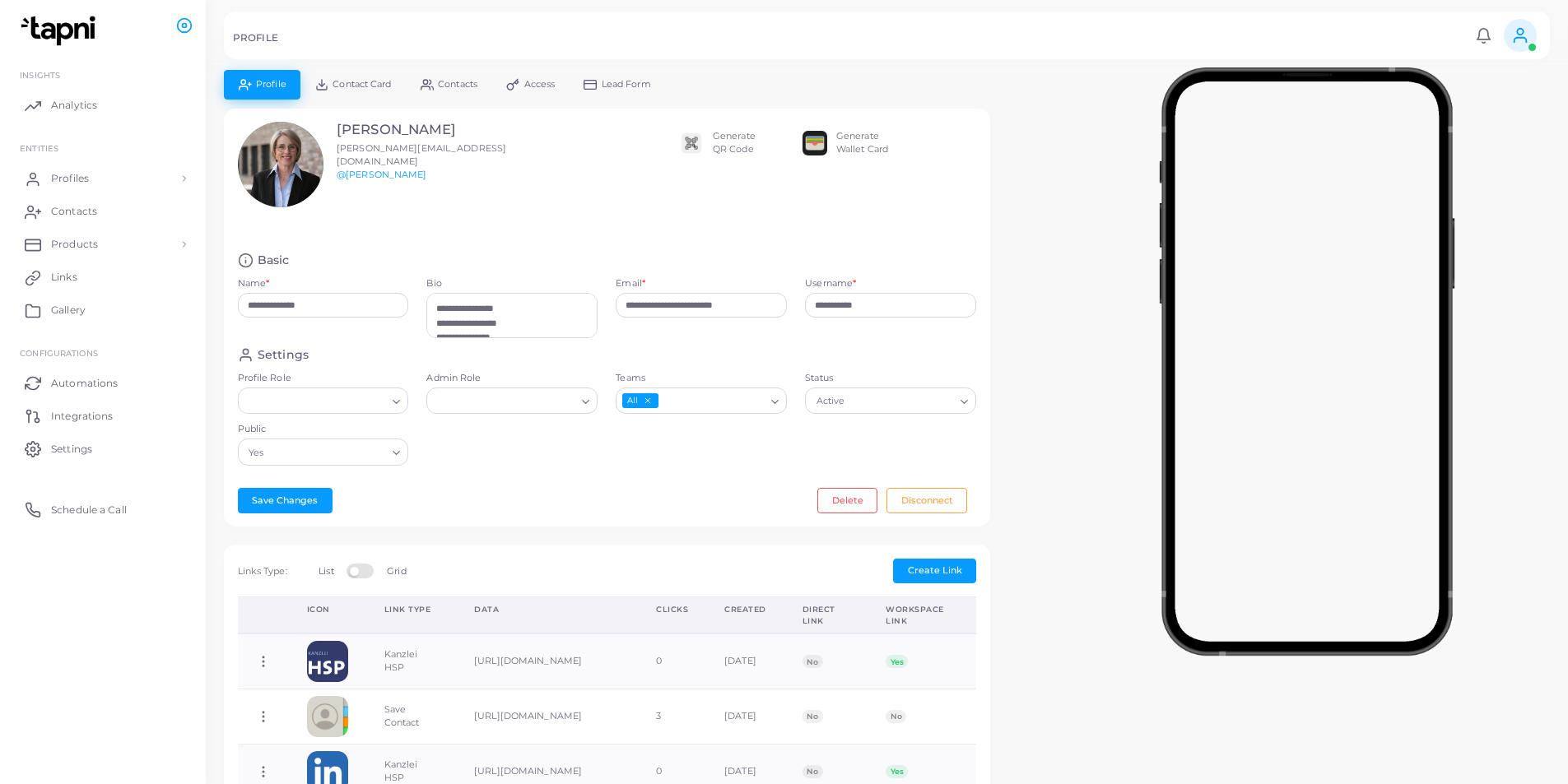
click at [1521, 38] on icon at bounding box center [1521, 36] width 18 height 18
click at [1095, 68] on div at bounding box center [784, 35] width 1568 height 70
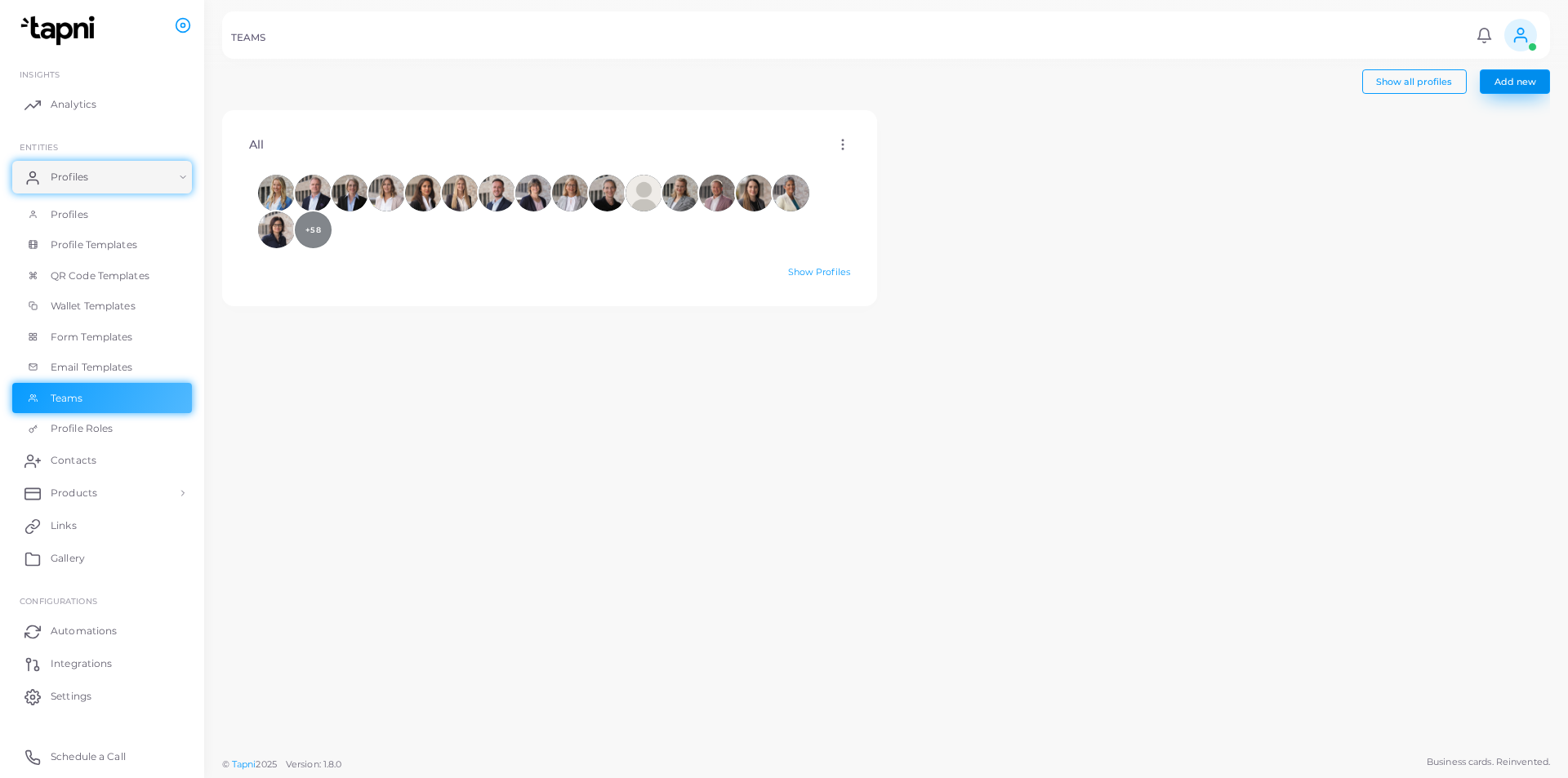
click at [1491, 79] on button "Add new" at bounding box center [1515, 82] width 71 height 24
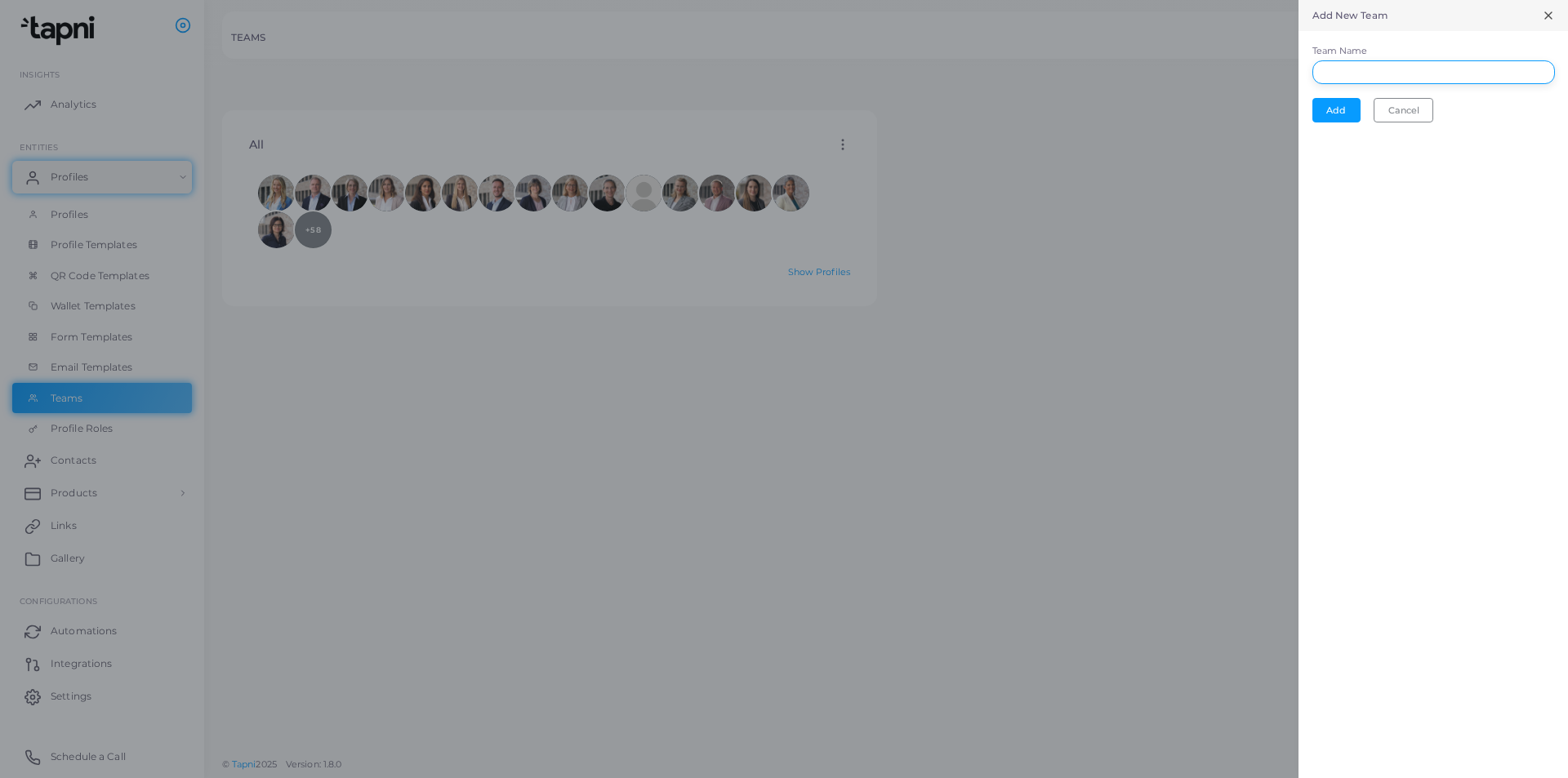
drag, startPoint x: 1348, startPoint y: 60, endPoint x: 1353, endPoint y: 71, distance: 12.1
click at [1350, 62] on input "Team Name" at bounding box center [1434, 72] width 243 height 24
type input "***"
click at [1325, 117] on button "Add" at bounding box center [1336, 110] width 48 height 24
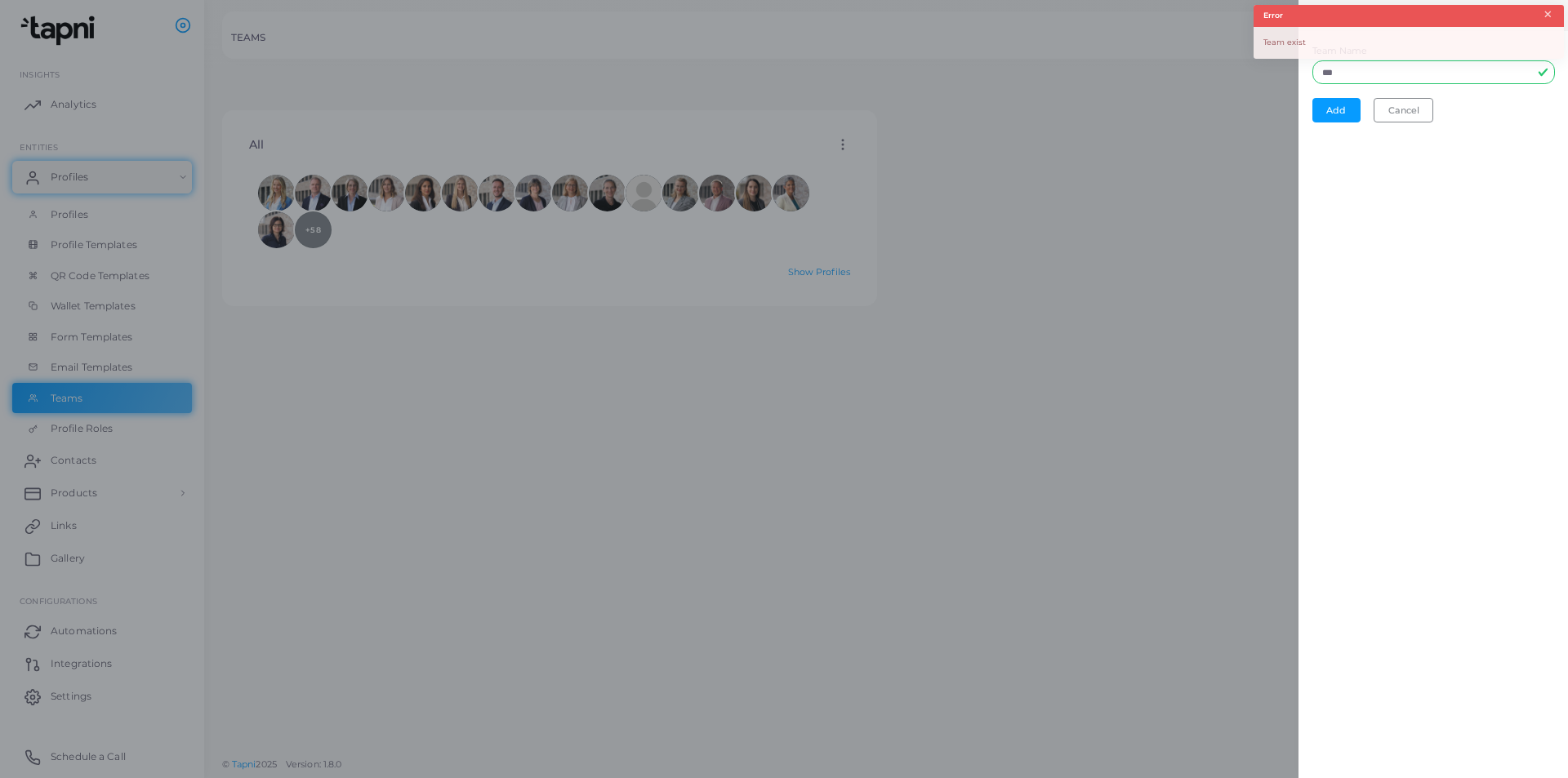
click at [1548, 19] on button "×" at bounding box center [1548, 14] width 11 height 18
click at [1082, 350] on div at bounding box center [784, 389] width 1568 height 778
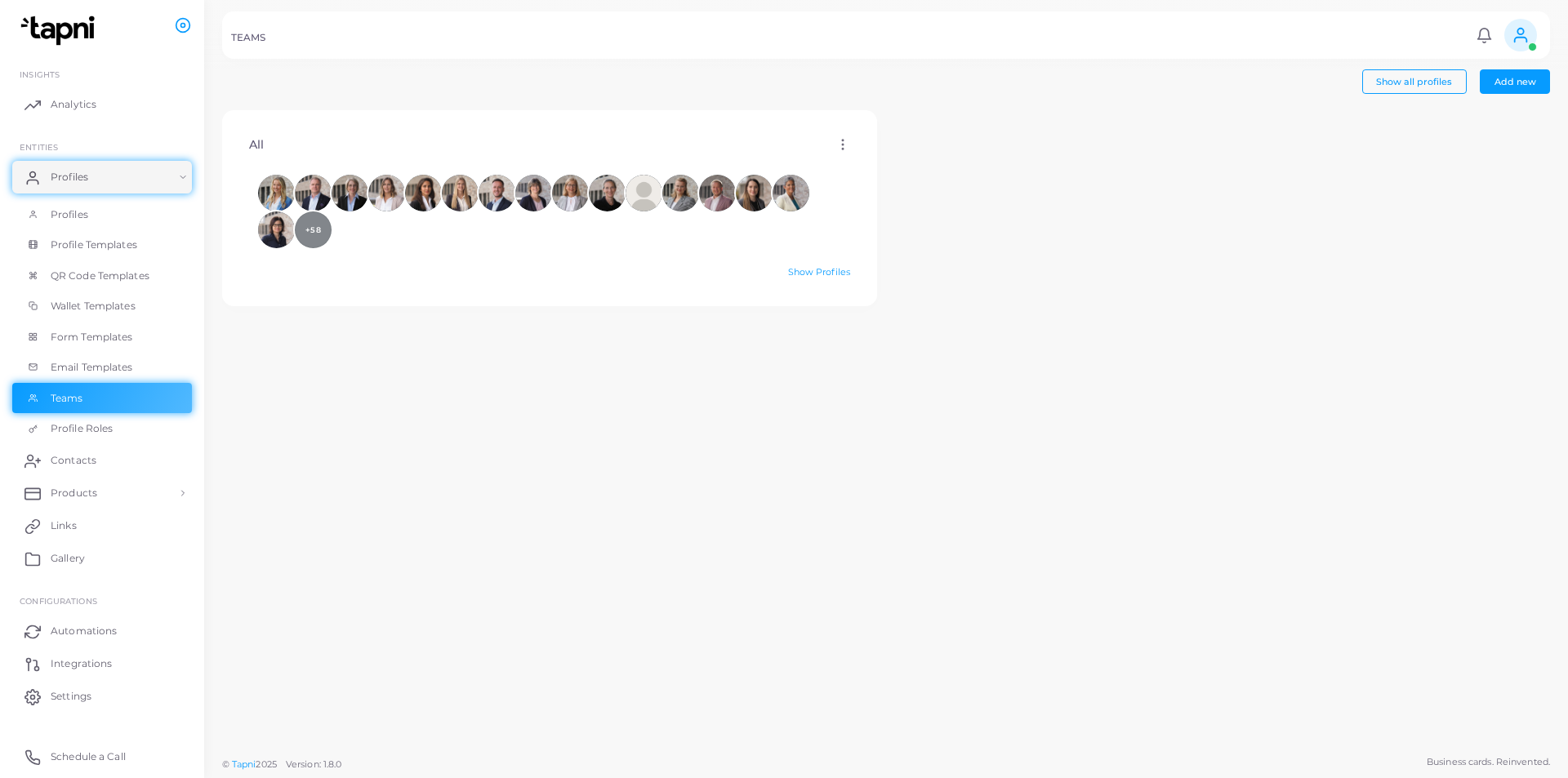
click at [838, 144] on icon at bounding box center [842, 144] width 14 height 14
click at [824, 274] on link "Show Profiles" at bounding box center [819, 272] width 63 height 12
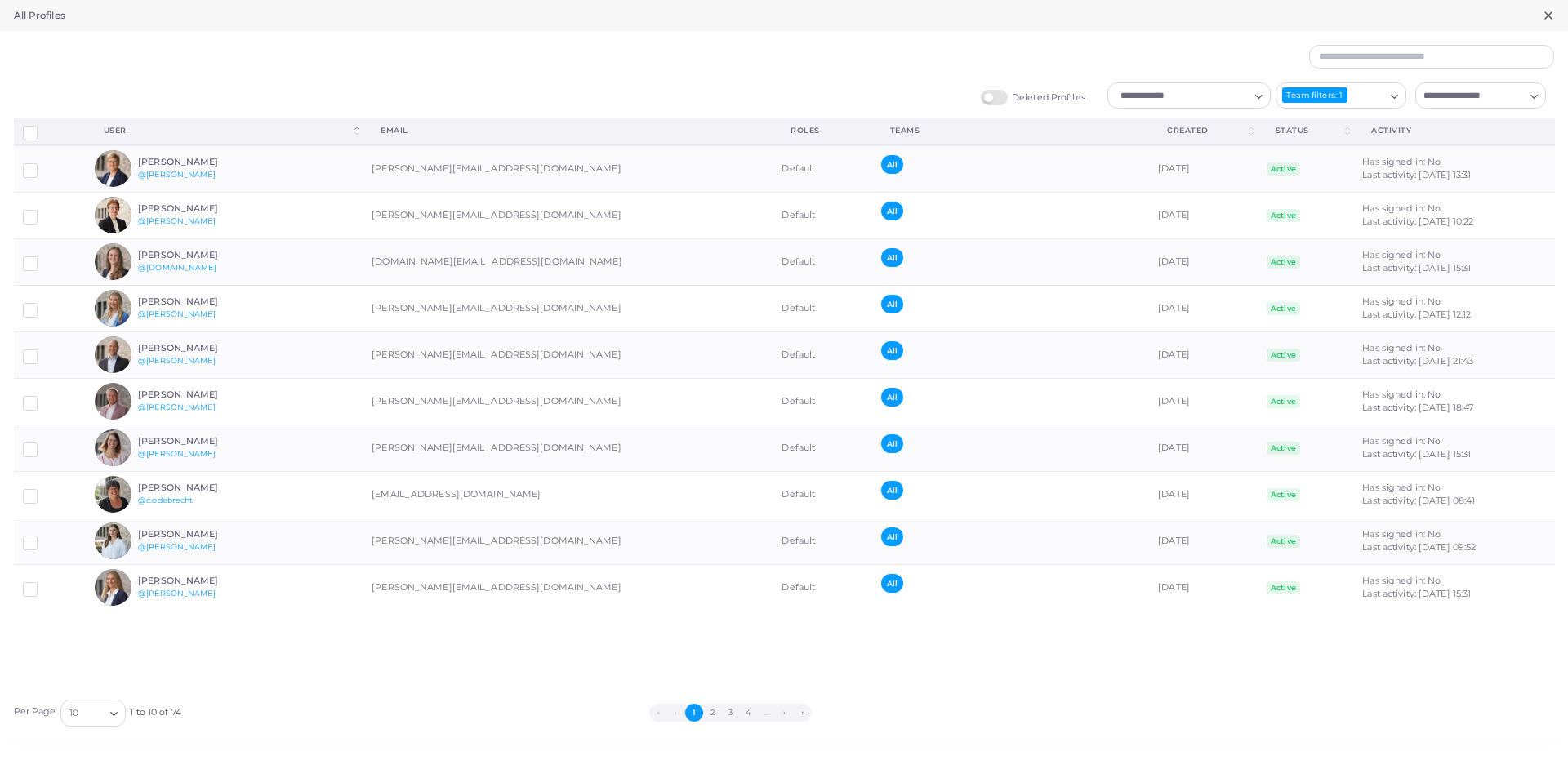
click at [1166, 96] on input "Search for option" at bounding box center [1181, 96] width 134 height 18
click at [1323, 88] on div "Team filters: 1" at bounding box center [1314, 94] width 66 height 15
click at [1460, 95] on input "Search for option" at bounding box center [1470, 96] width 106 height 18
drag, startPoint x: 1371, startPoint y: 71, endPoint x: 742, endPoint y: 102, distance: 629.8
click at [1362, 71] on div "Deleted Profiles Loading... Team filters: 1 Loading... Loading... Default Assig…" at bounding box center [784, 386] width 1541 height 682
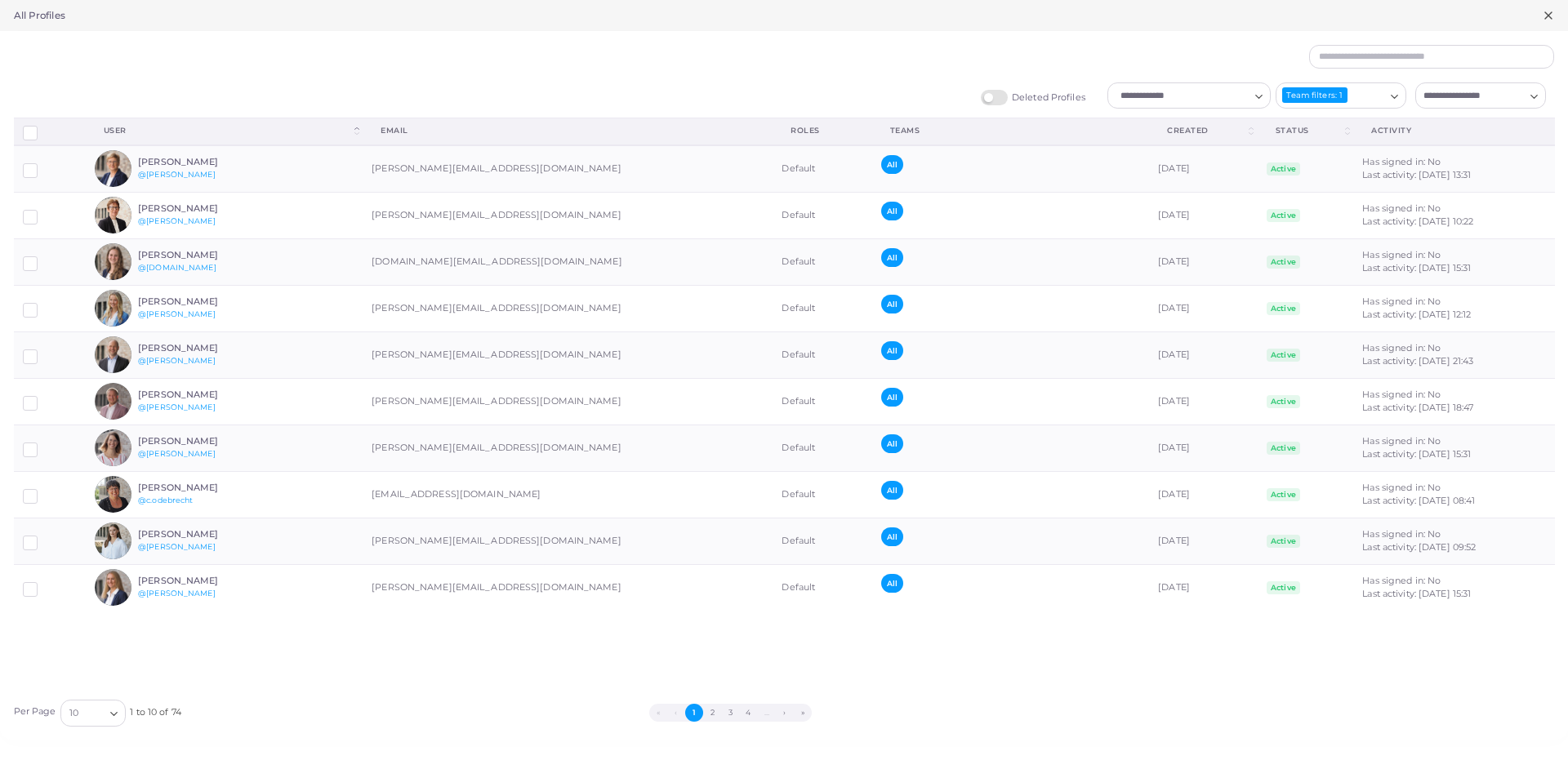
click at [57, 15] on h5 "All Profiles" at bounding box center [39, 15] width 52 height 12
drag, startPoint x: 32, startPoint y: 21, endPoint x: 45, endPoint y: 78, distance: 58.5
click at [37, 40] on div "All Profiles Create Profile Email * Full Name * Check this box only if you're a…" at bounding box center [784, 389] width 1568 height 778
click at [721, 716] on button "3" at bounding box center [730, 713] width 18 height 18
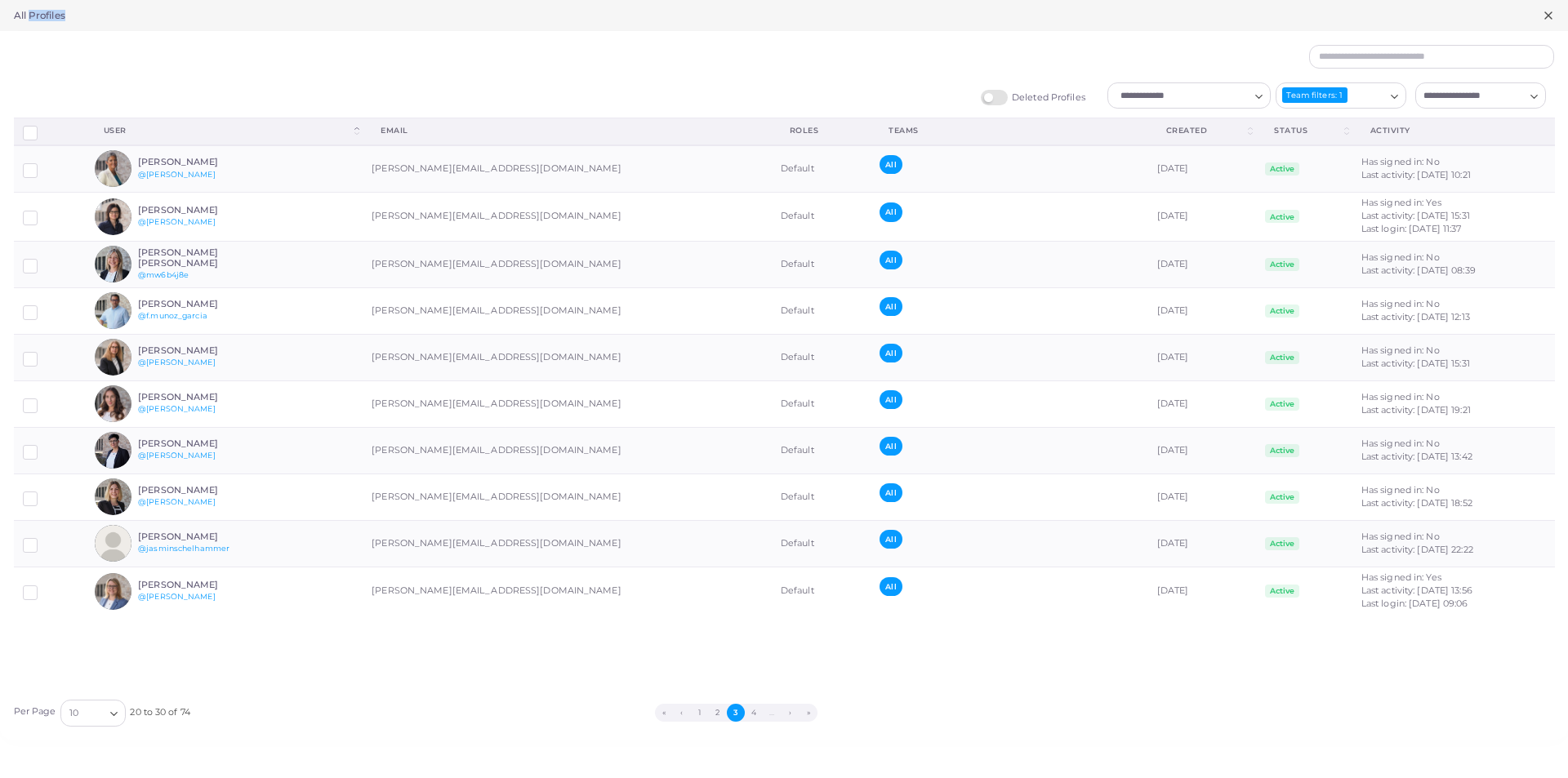
click at [1555, 13] on div "All Profiles" at bounding box center [784, 15] width 1568 height 31
click at [1544, 15] on icon at bounding box center [1548, 15] width 13 height 13
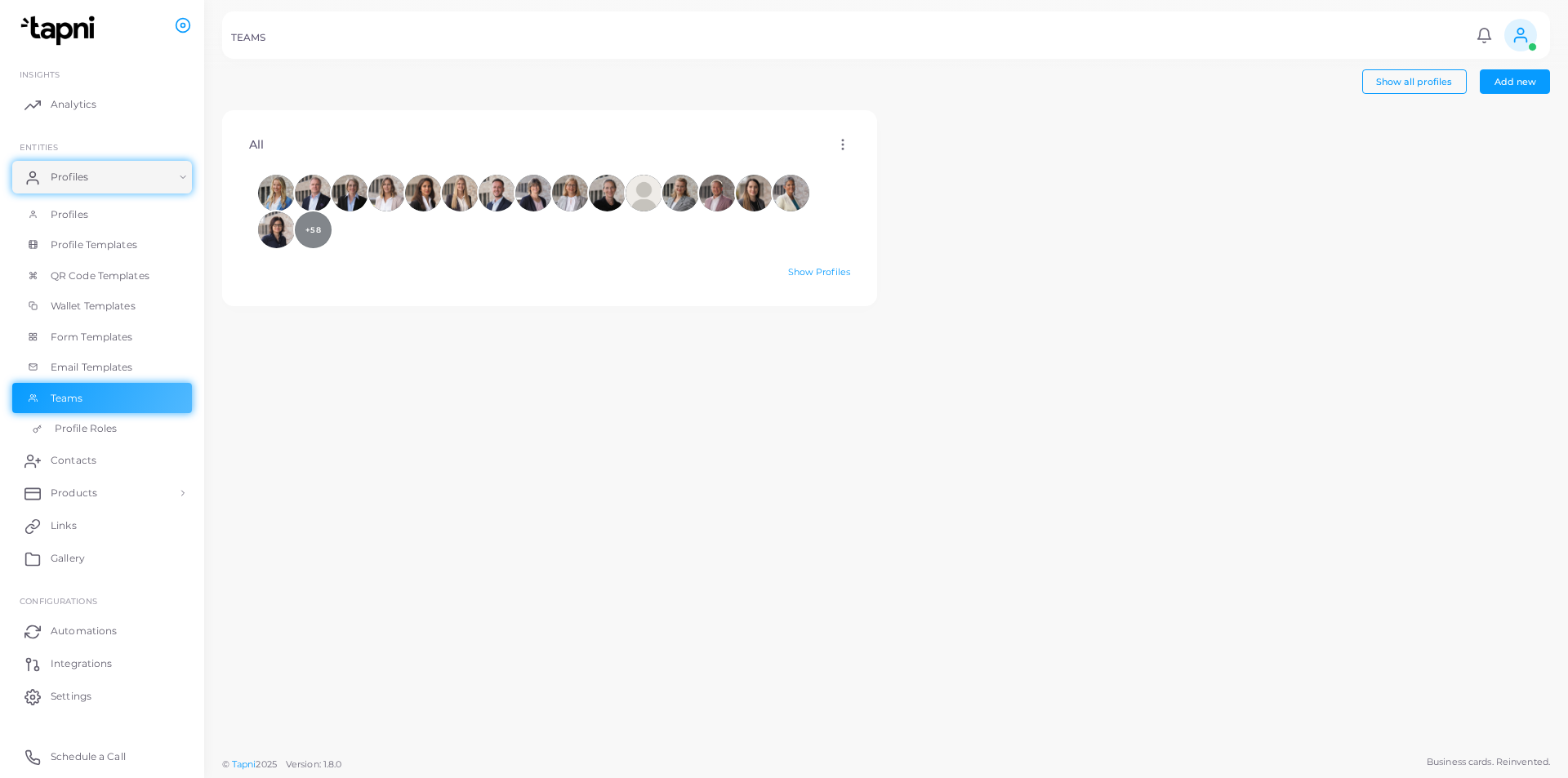
click at [120, 419] on link "Profile Roles" at bounding box center [102, 428] width 179 height 31
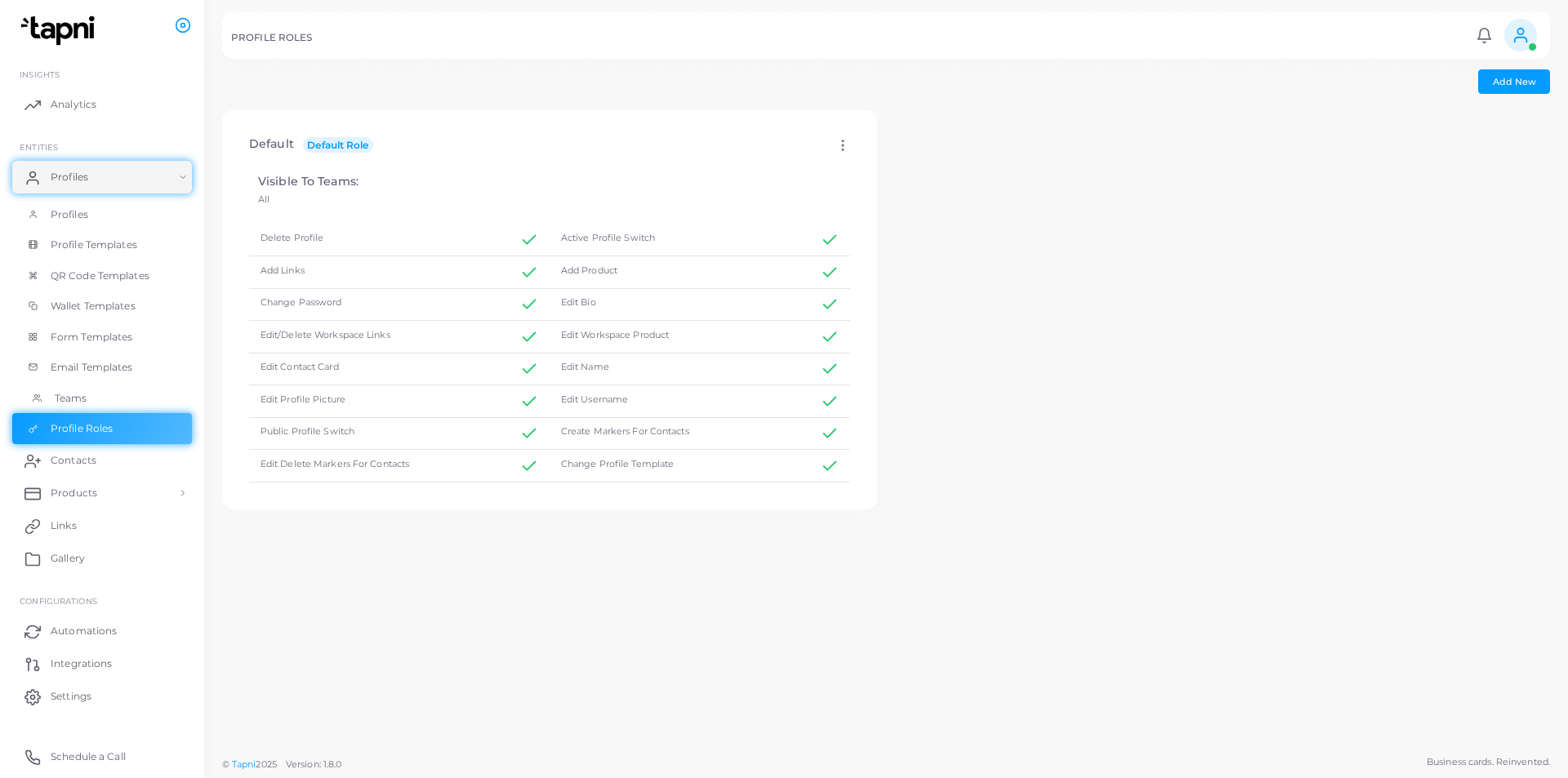
click at [106, 406] on link "Teams" at bounding box center [102, 399] width 179 height 31
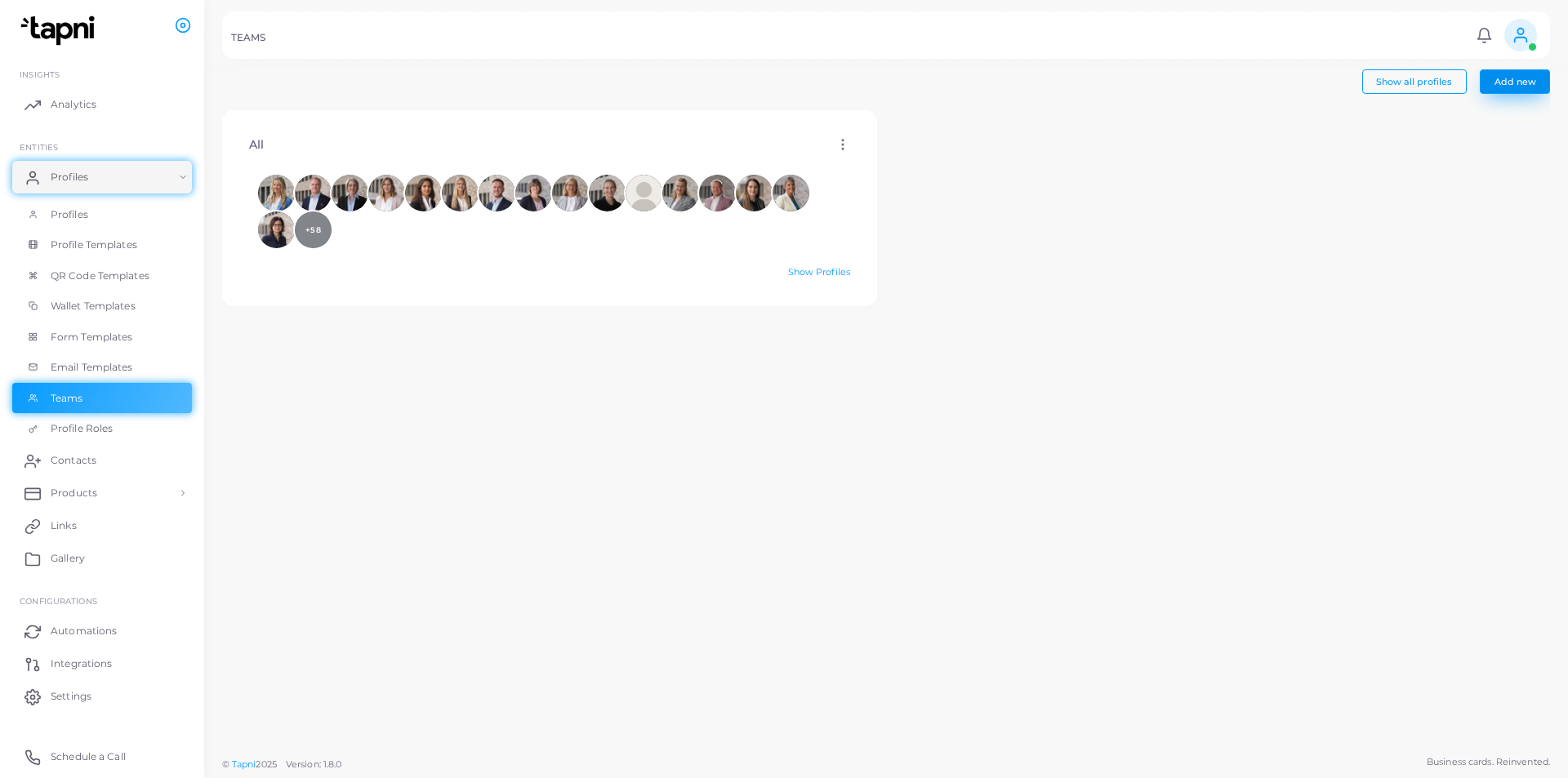
click at [1481, 88] on button "Add new" at bounding box center [1515, 82] width 71 height 24
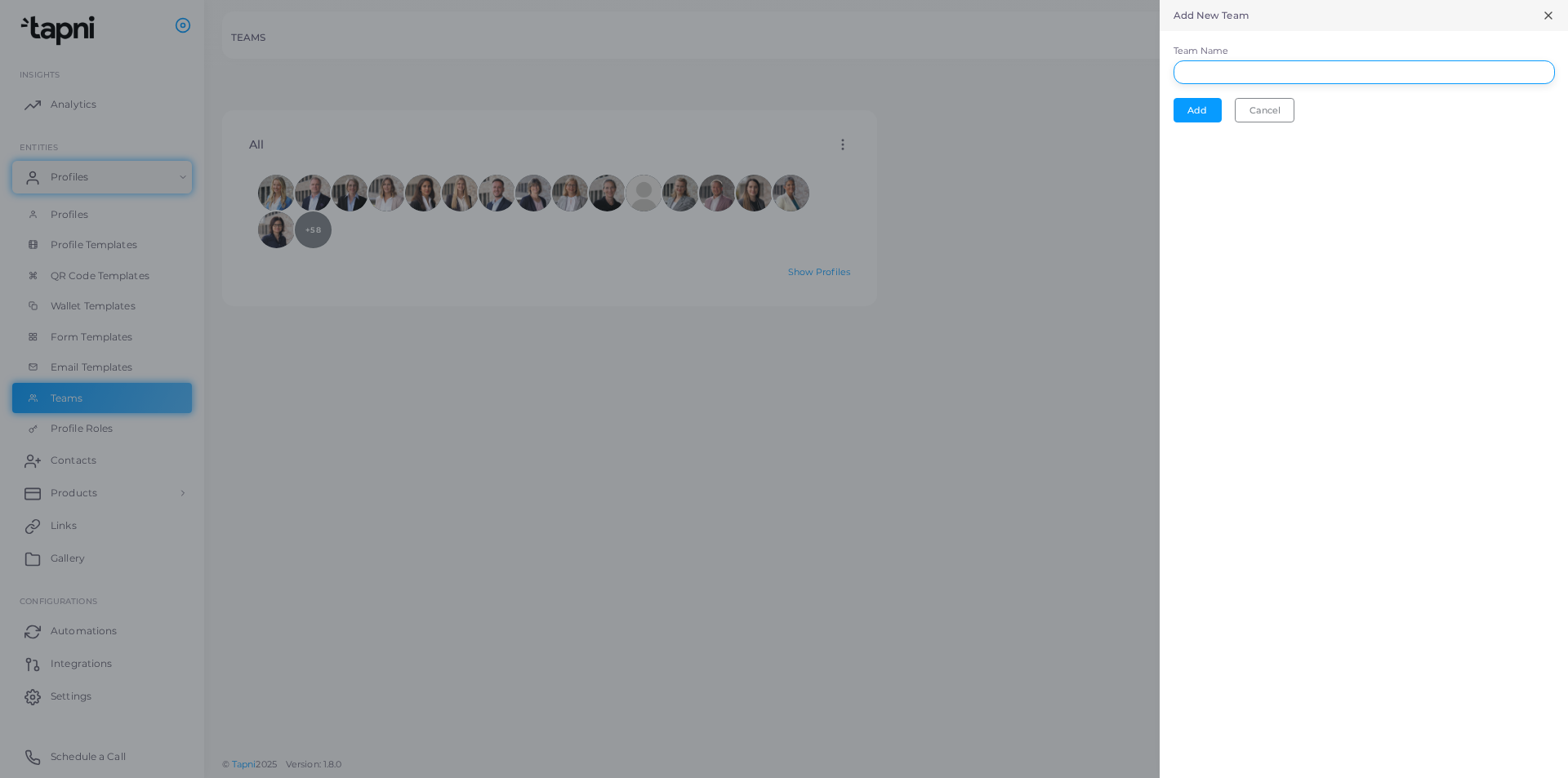
click at [1212, 62] on input "Team Name" at bounding box center [1363, 72] width 381 height 24
click at [1033, 97] on div at bounding box center [784, 389] width 1568 height 778
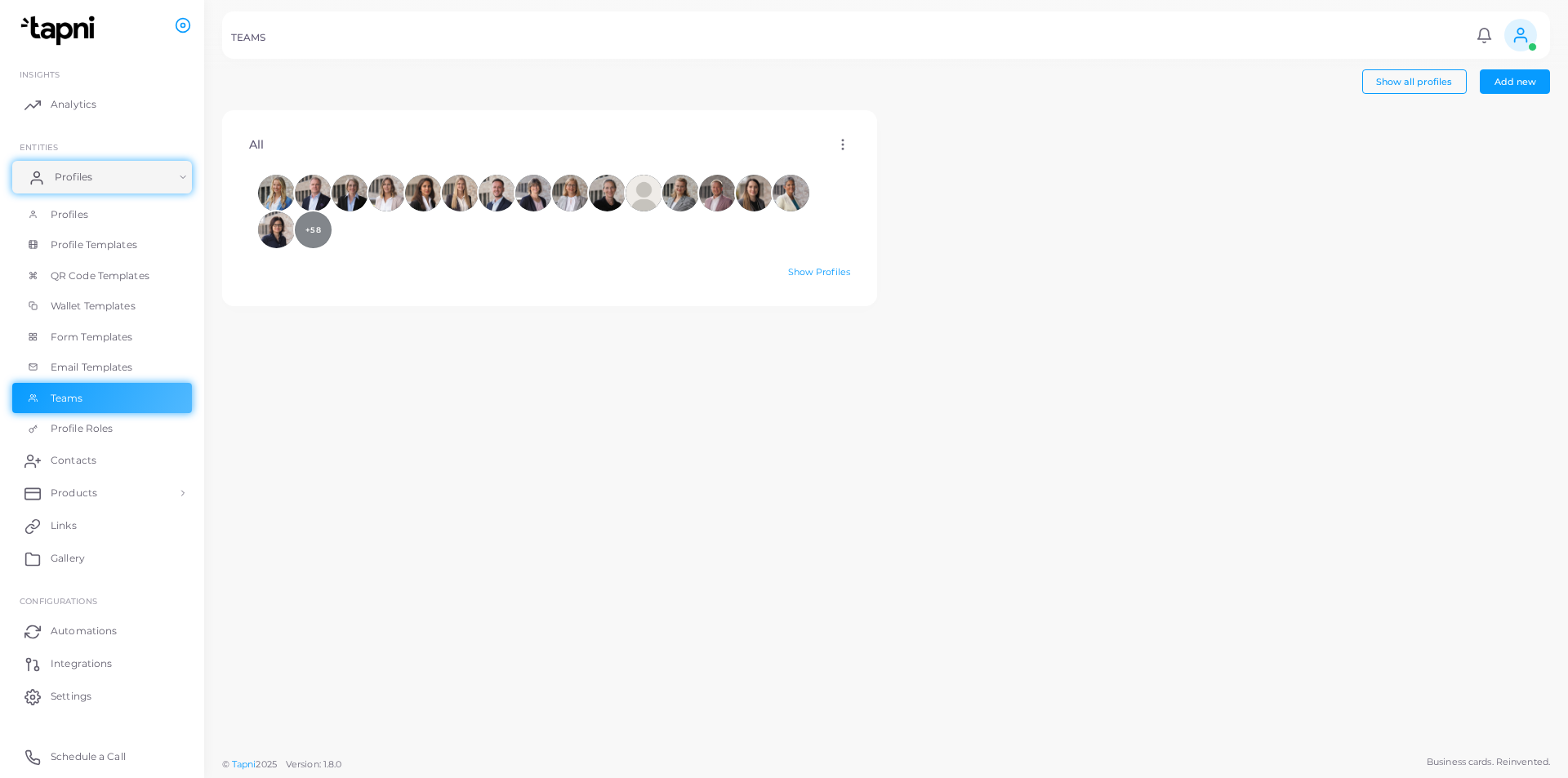
click at [69, 167] on link "Profiles" at bounding box center [102, 178] width 179 height 33
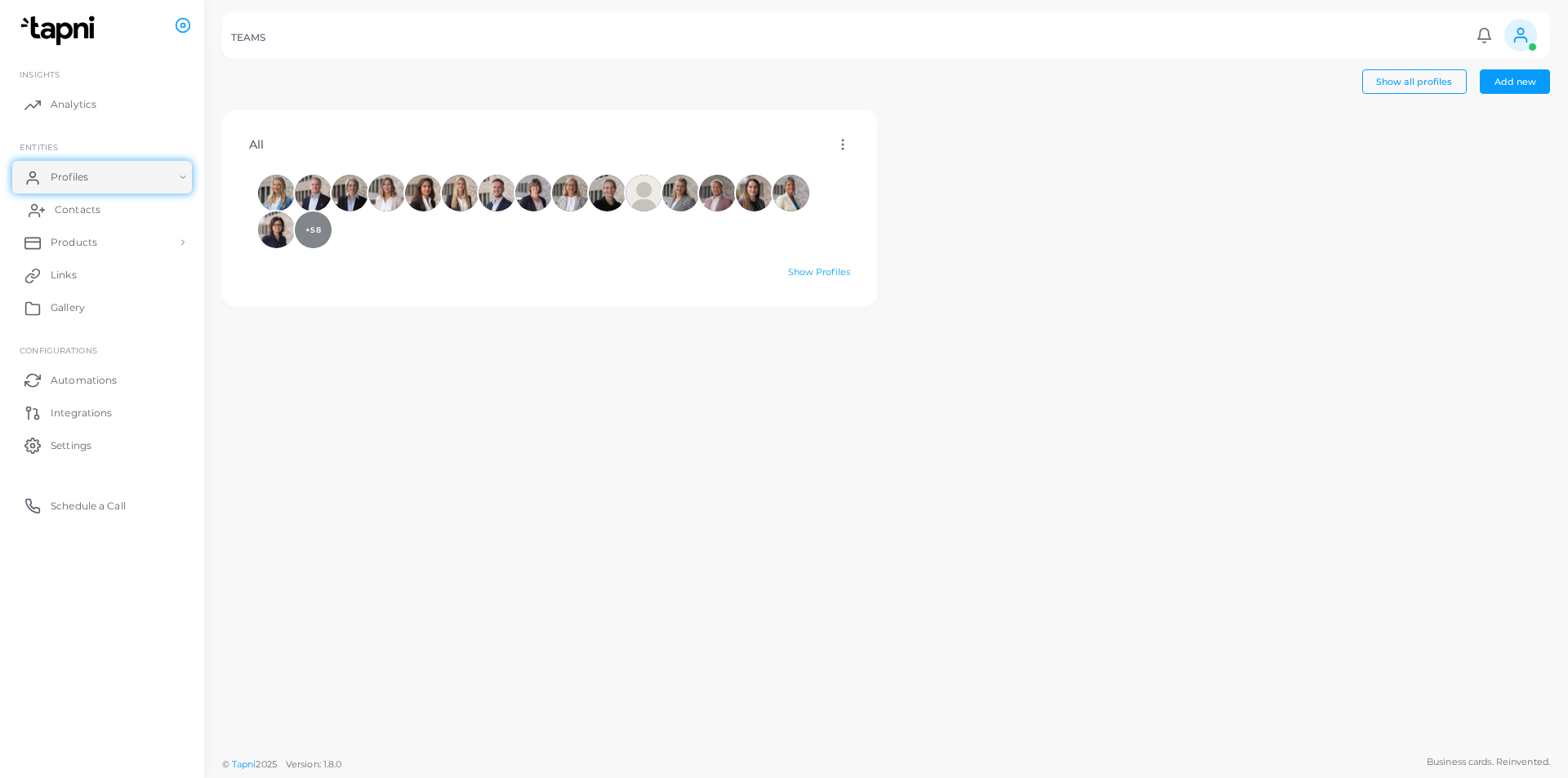
click at [70, 211] on span "Contacts" at bounding box center [77, 210] width 45 height 14
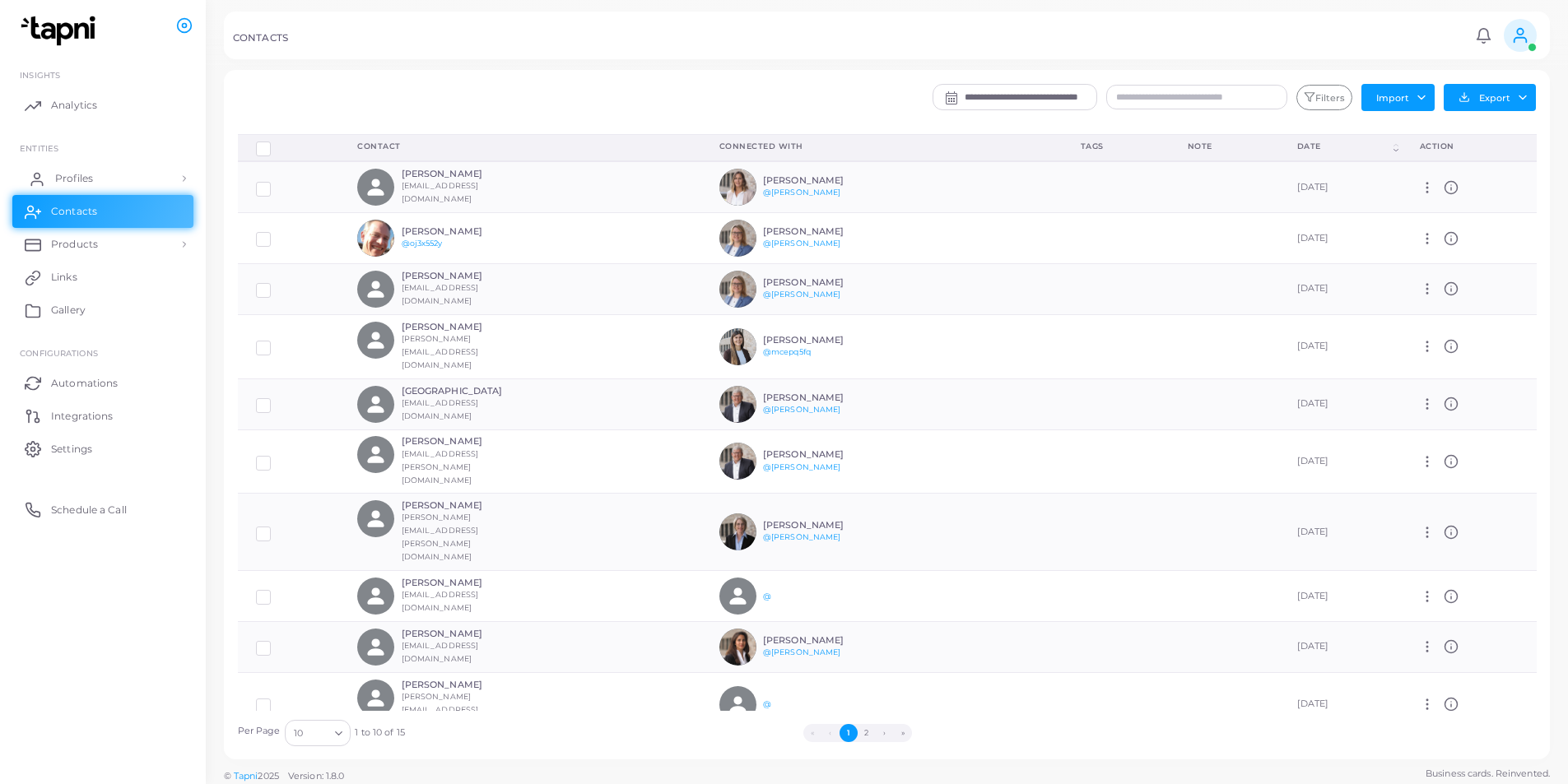
click at [79, 180] on span "Profiles" at bounding box center [73, 178] width 37 height 15
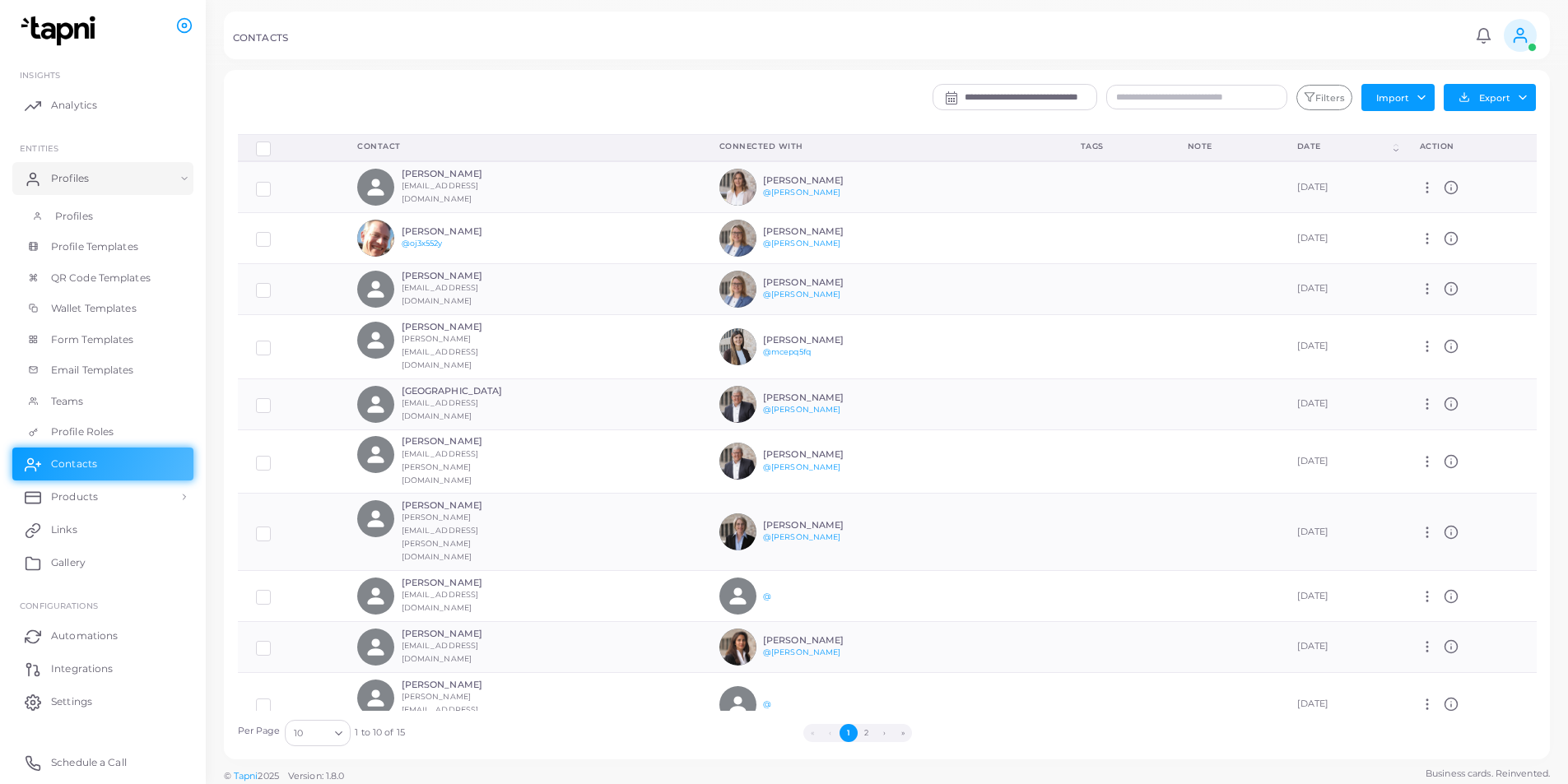
click at [79, 216] on span "Profiles" at bounding box center [73, 216] width 37 height 15
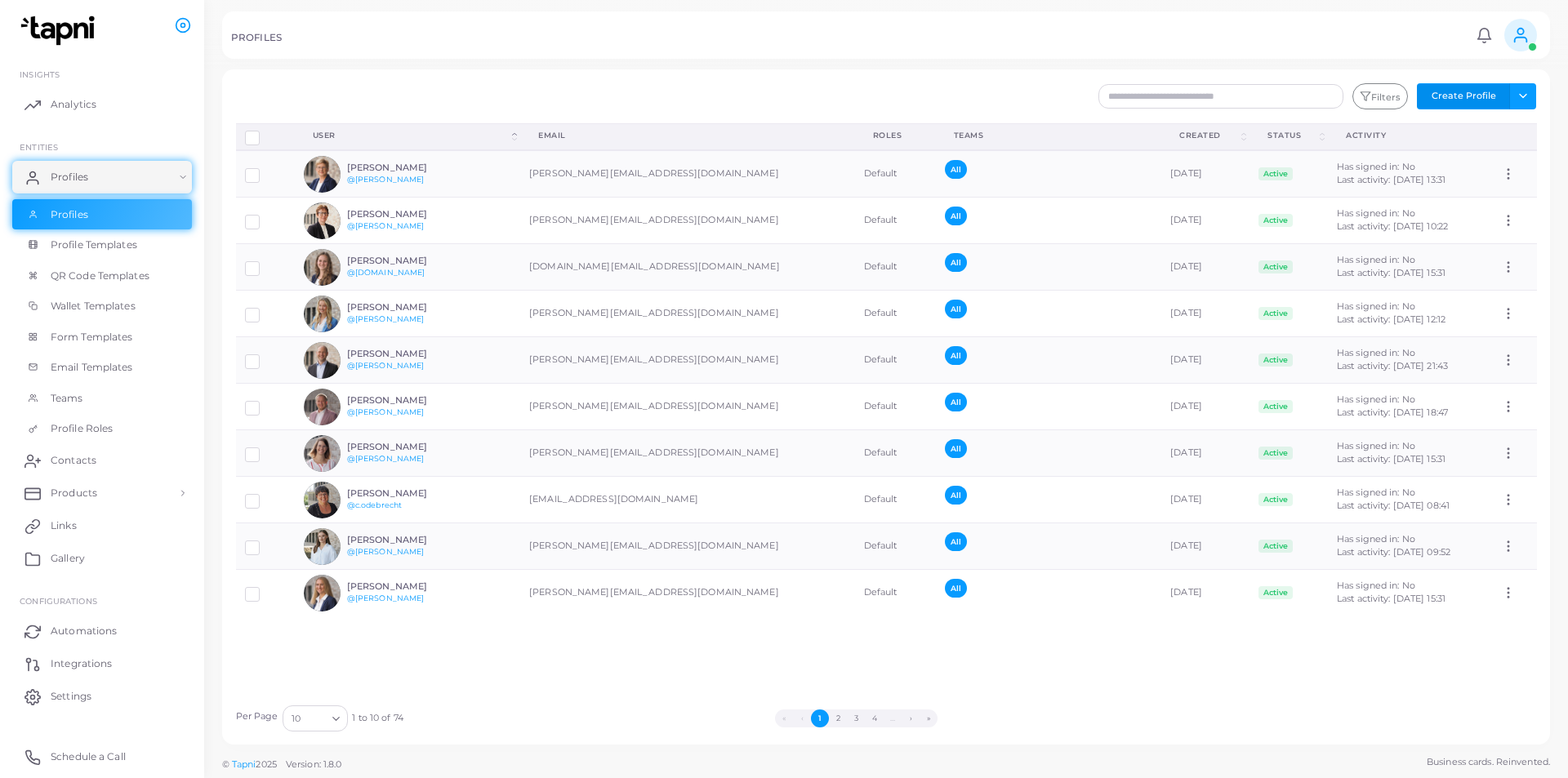
click at [1448, 95] on button "Create Profile" at bounding box center [1463, 96] width 93 height 26
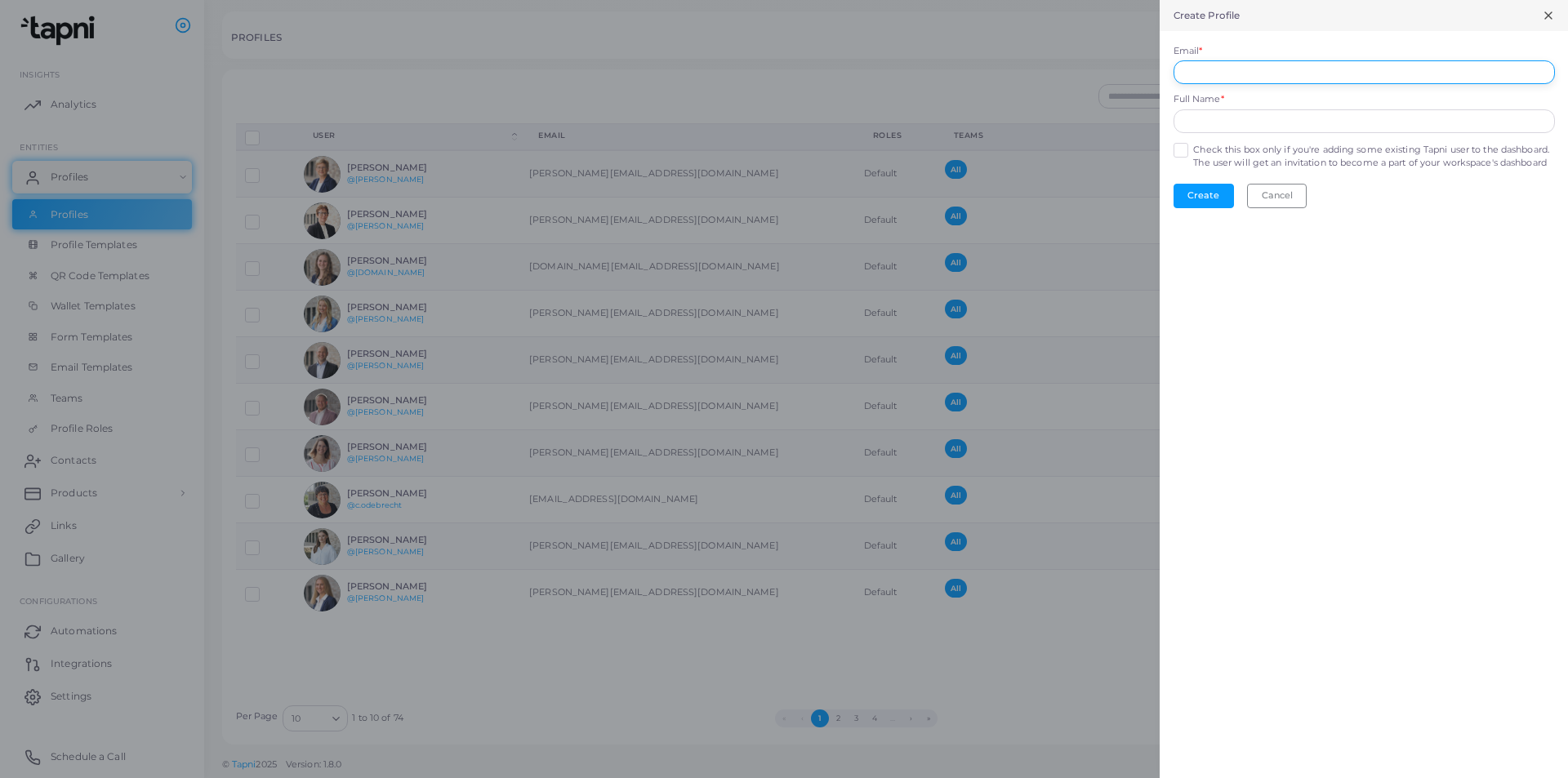
click at [1265, 81] on input "Email *" at bounding box center [1363, 72] width 381 height 24
type input "**********"
click at [1198, 137] on form "**********" at bounding box center [1363, 126] width 409 height 191
click at [1198, 130] on input "text" at bounding box center [1363, 121] width 381 height 24
type input "**********"
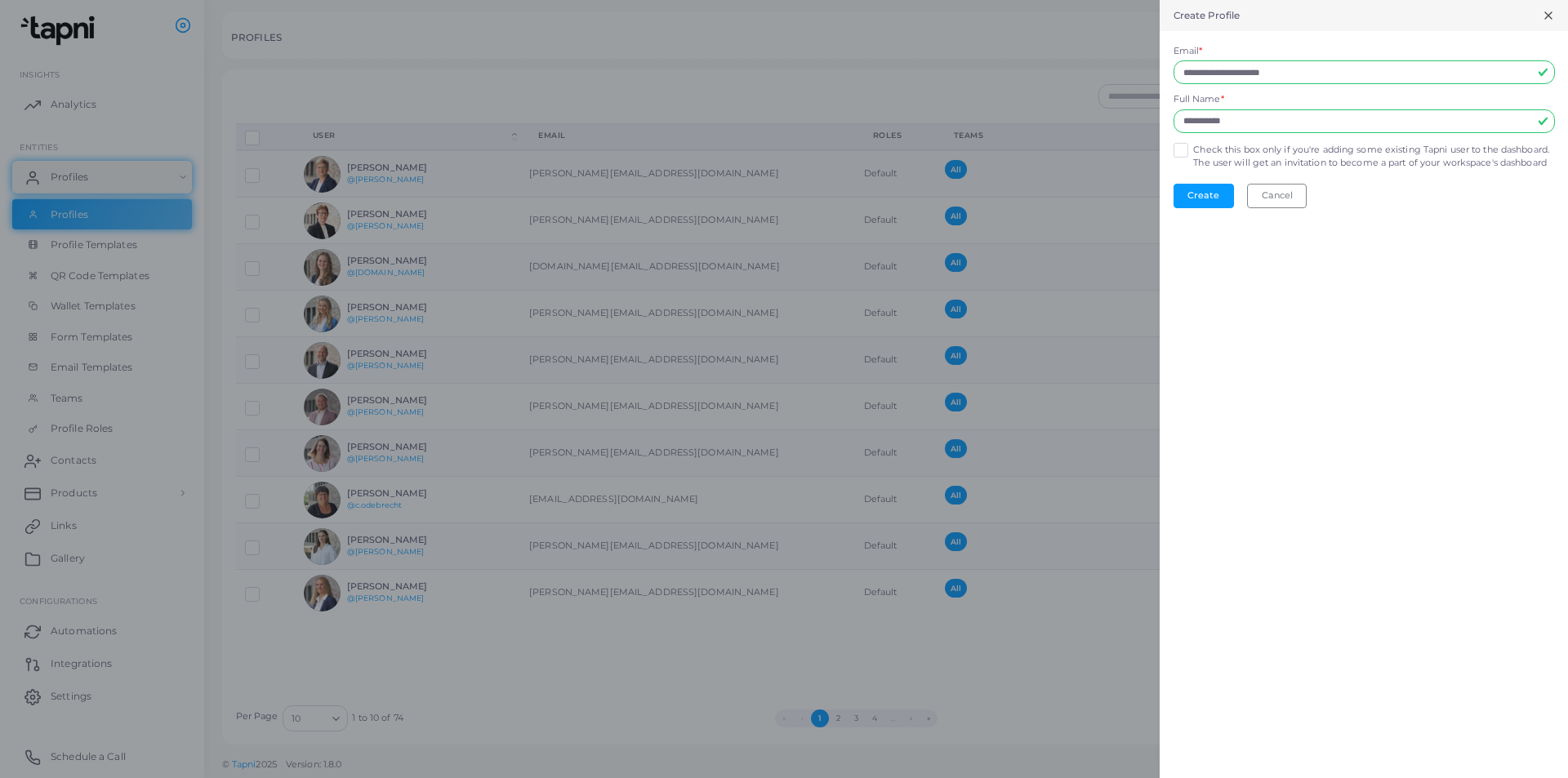
click at [1301, 327] on div "**********" at bounding box center [1363, 389] width 409 height 778
click at [1255, 73] on input "**********" at bounding box center [1363, 72] width 381 height 24
type input "**********"
click at [1280, 130] on input "**********" at bounding box center [1363, 121] width 381 height 24
click at [1355, 168] on label "Check this box only if you're adding some existing Tapni user to the dashboard.…" at bounding box center [1373, 157] width 361 height 26
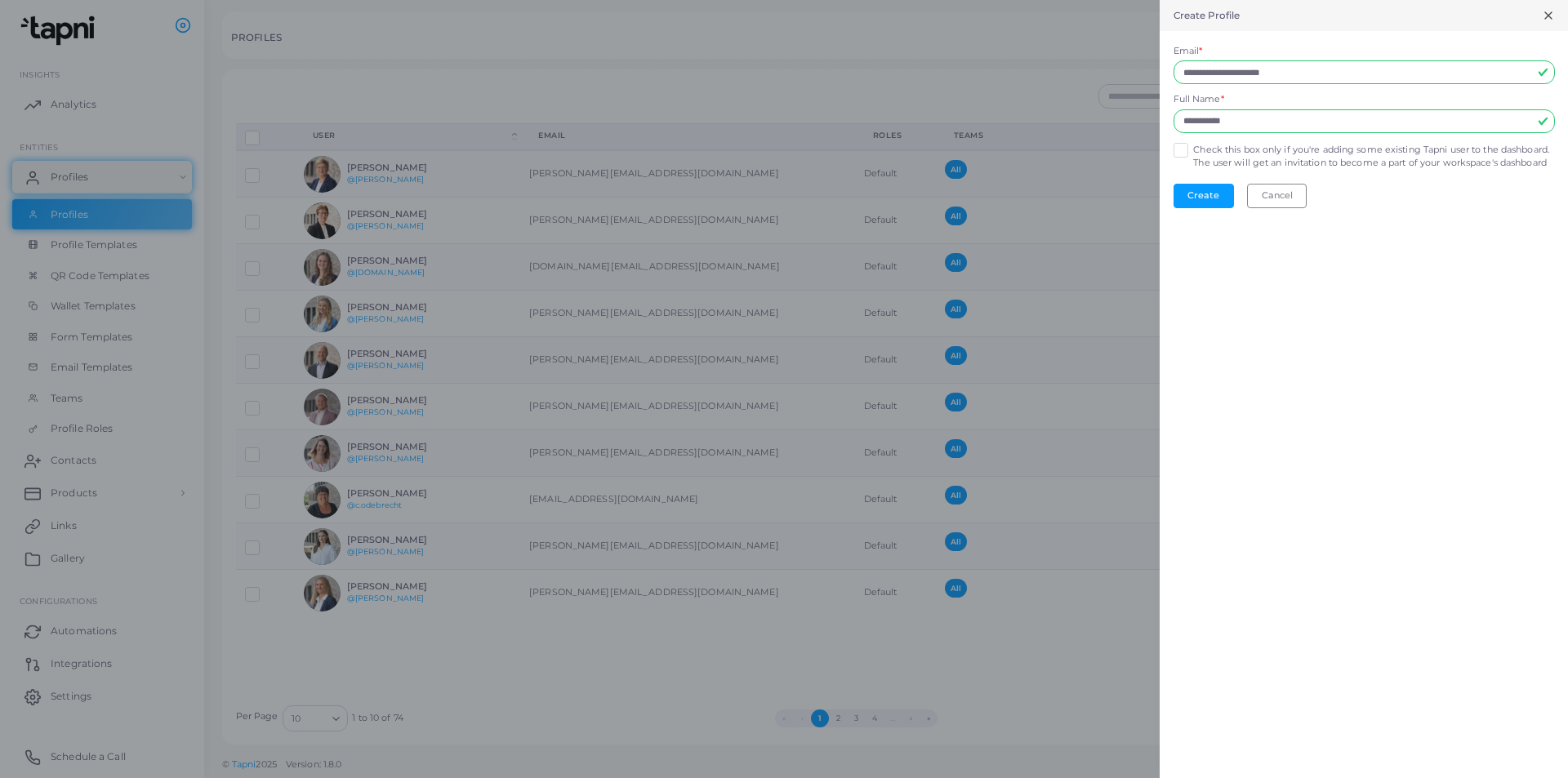
click at [1358, 158] on label "Check this box only if you're adding some existing Tapni user to the dashboard.…" at bounding box center [1373, 157] width 361 height 26
click at [1227, 161] on label "Check this box only if you're adding some existing Tapni user to the dashboard.…" at bounding box center [1373, 157] width 361 height 26
click at [1193, 153] on label "Check this box only if you're adding some existing Tapni user to the dashboard.…" at bounding box center [1373, 157] width 361 height 26
click at [1197, 222] on form "**********" at bounding box center [1363, 126] width 409 height 191
click at [1196, 208] on button "Create" at bounding box center [1203, 196] width 61 height 24
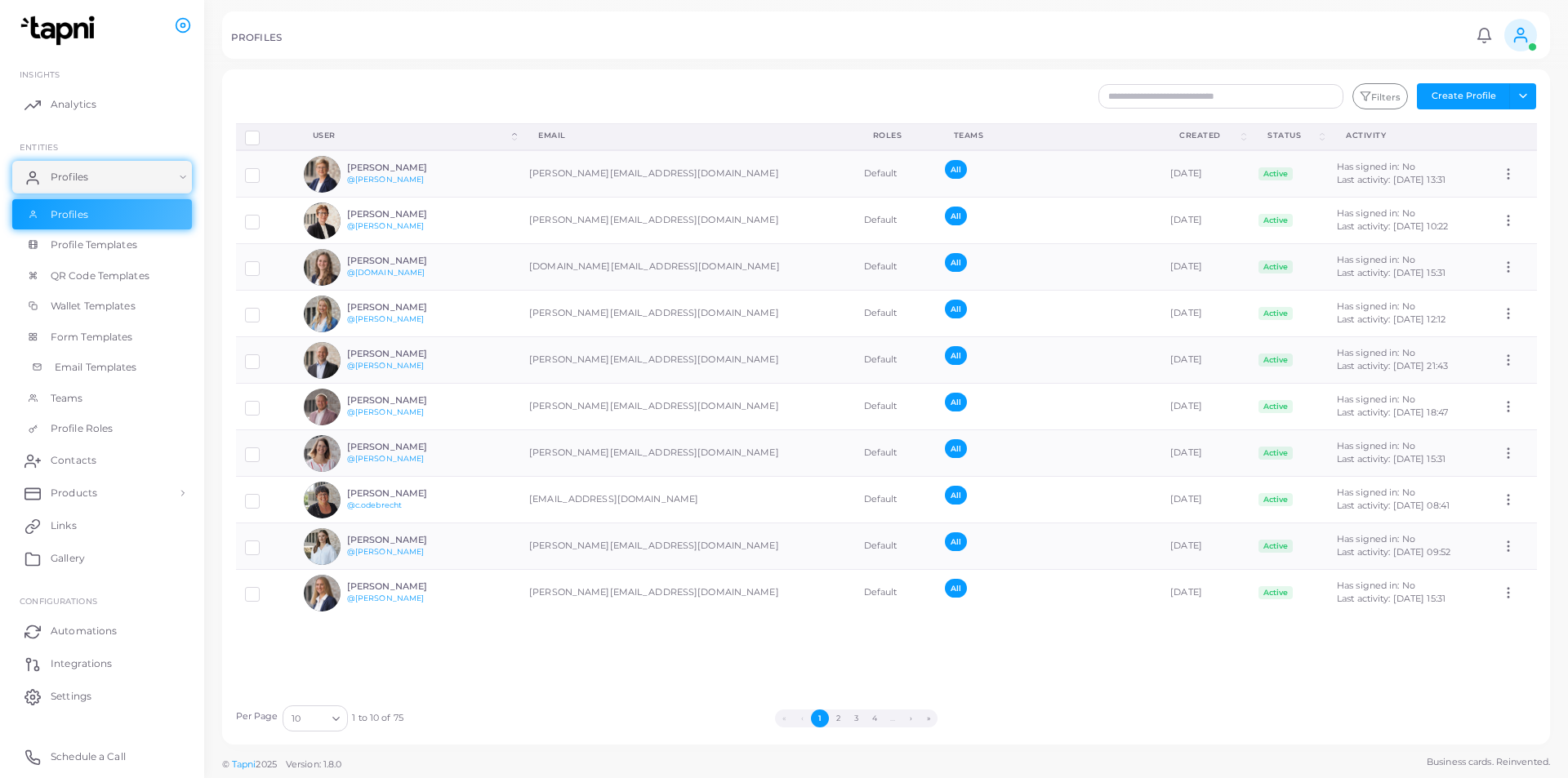
click at [91, 367] on span "Email Templates" at bounding box center [95, 368] width 82 height 14
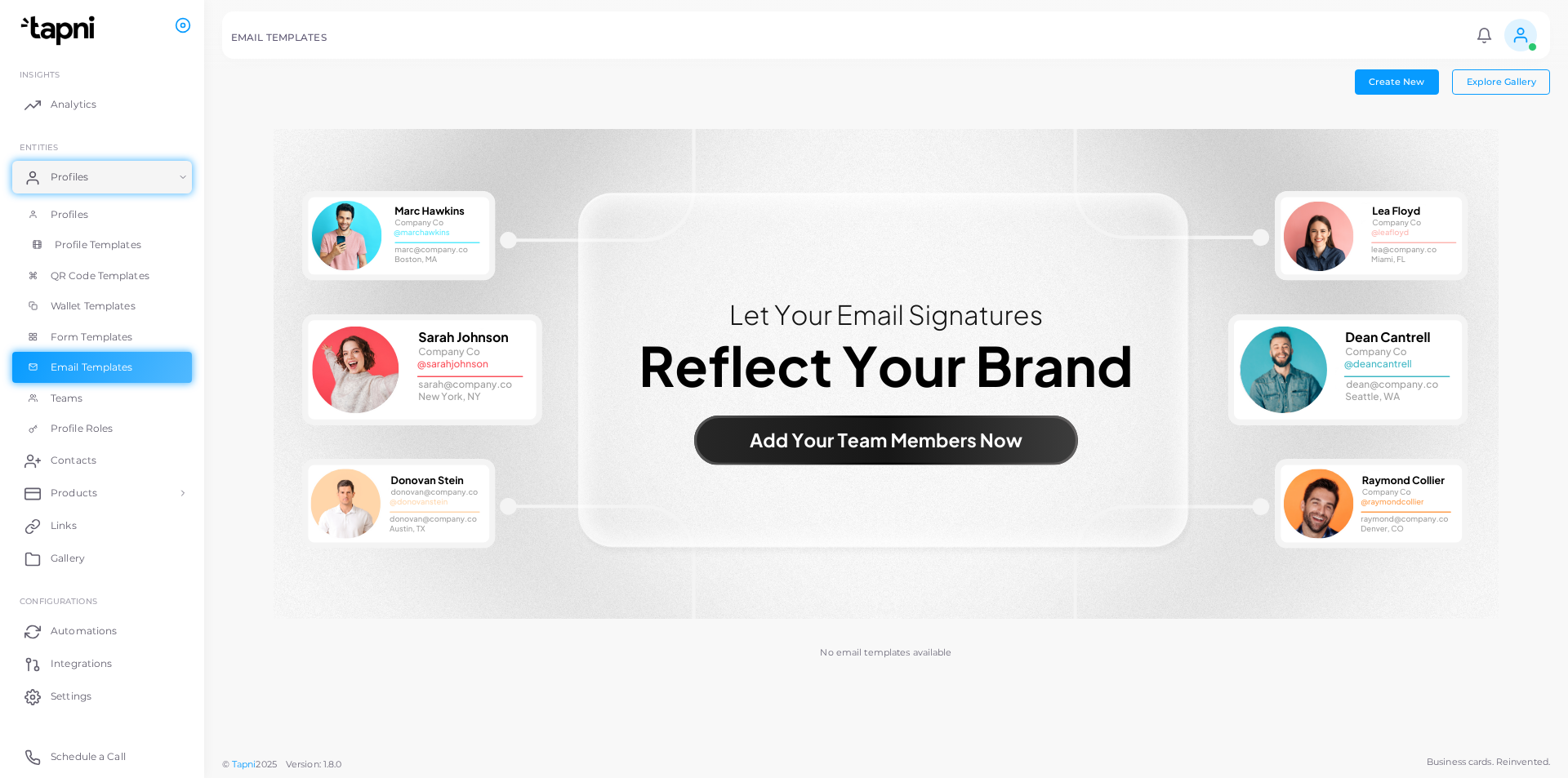
click at [76, 245] on span "Profile Templates" at bounding box center [98, 245] width 87 height 14
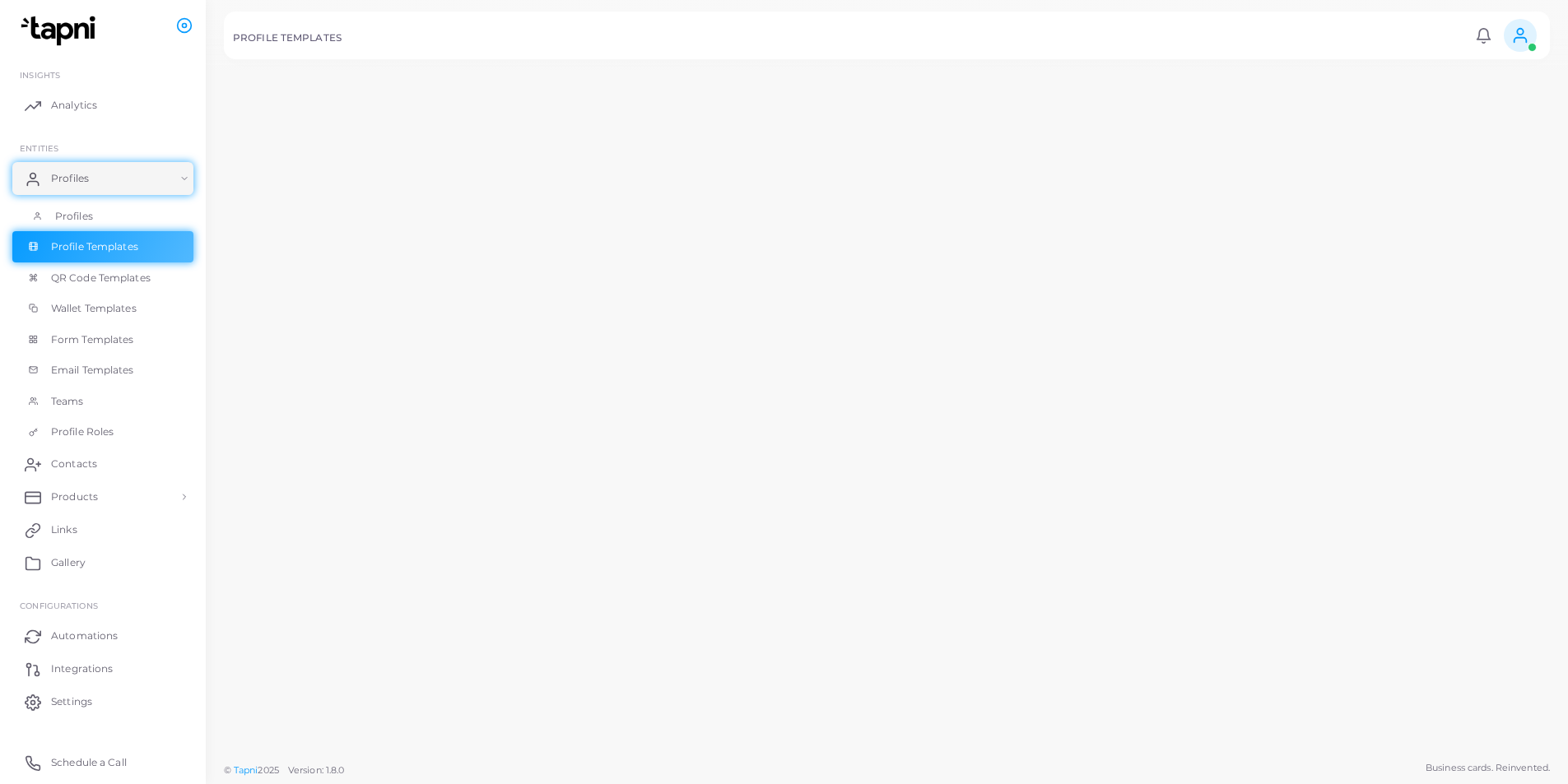
click at [71, 216] on span "Profiles" at bounding box center [73, 216] width 37 height 15
